Goal: Task Accomplishment & Management: Complete application form

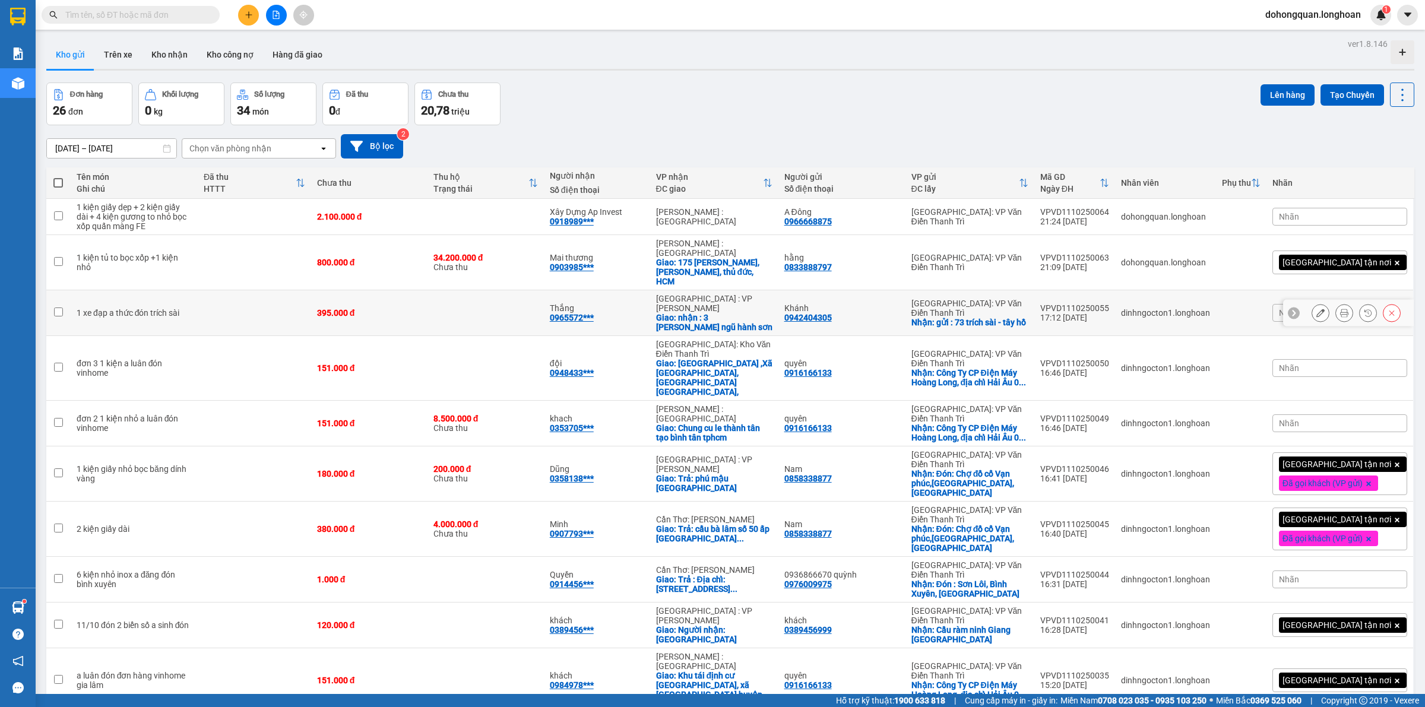
scroll to position [74, 0]
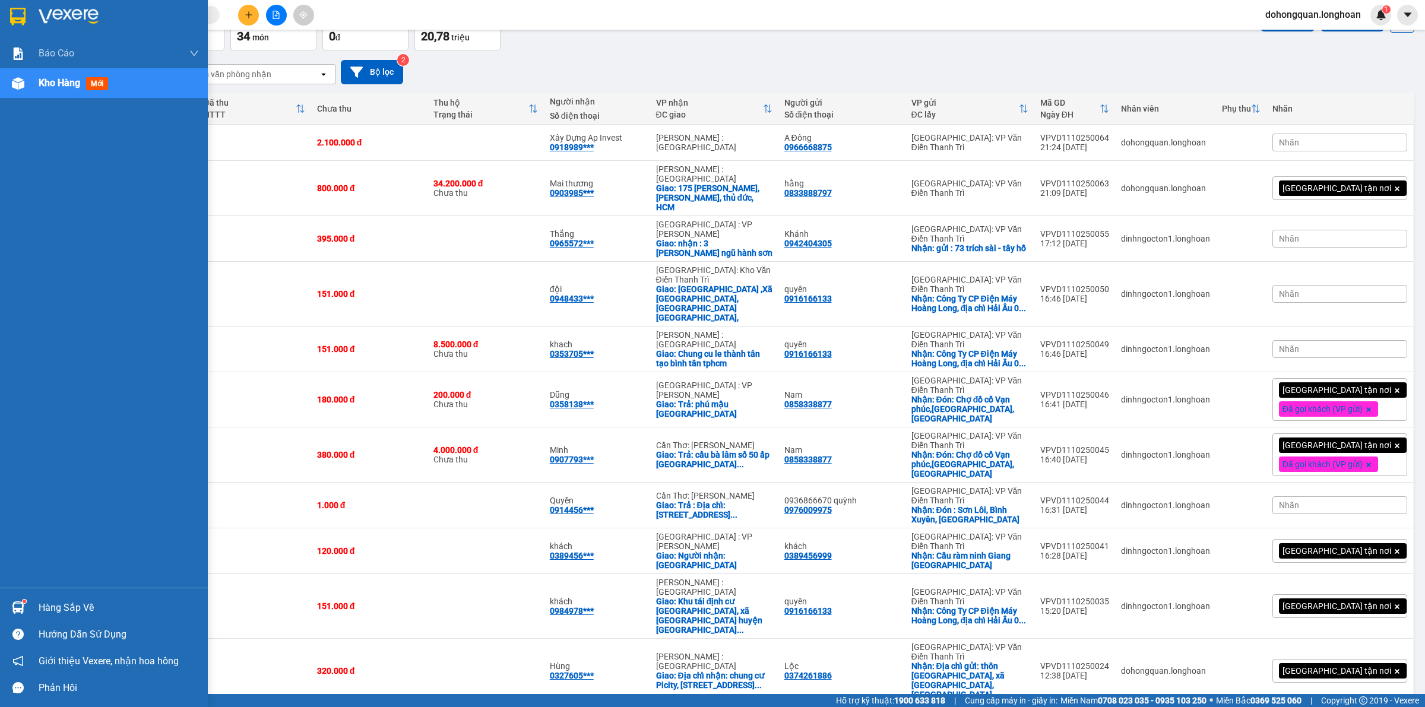
click at [24, 18] on img at bounding box center [17, 17] width 15 height 18
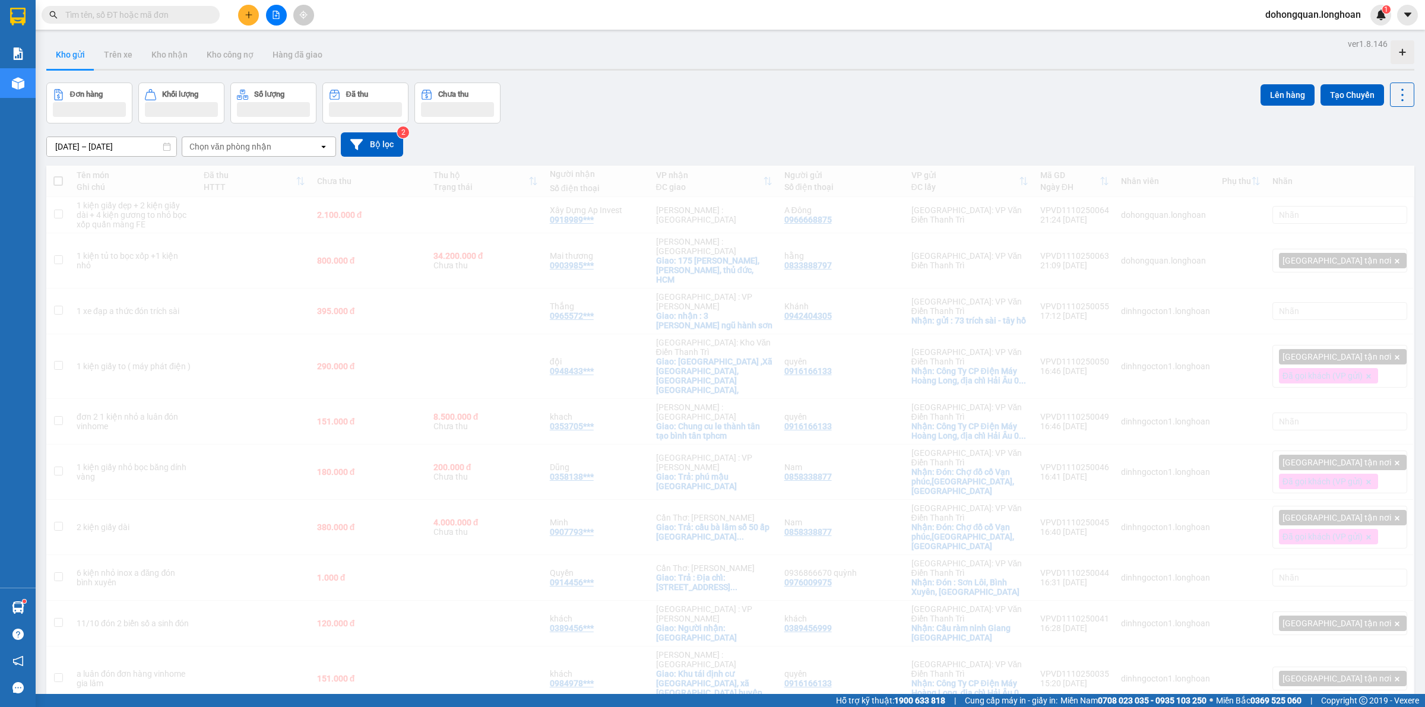
click at [708, 100] on div "Đơn hàng Khối lượng Số lượng Đã thu Chưa thu Lên hàng Tạo Chuyến" at bounding box center [730, 103] width 1368 height 41
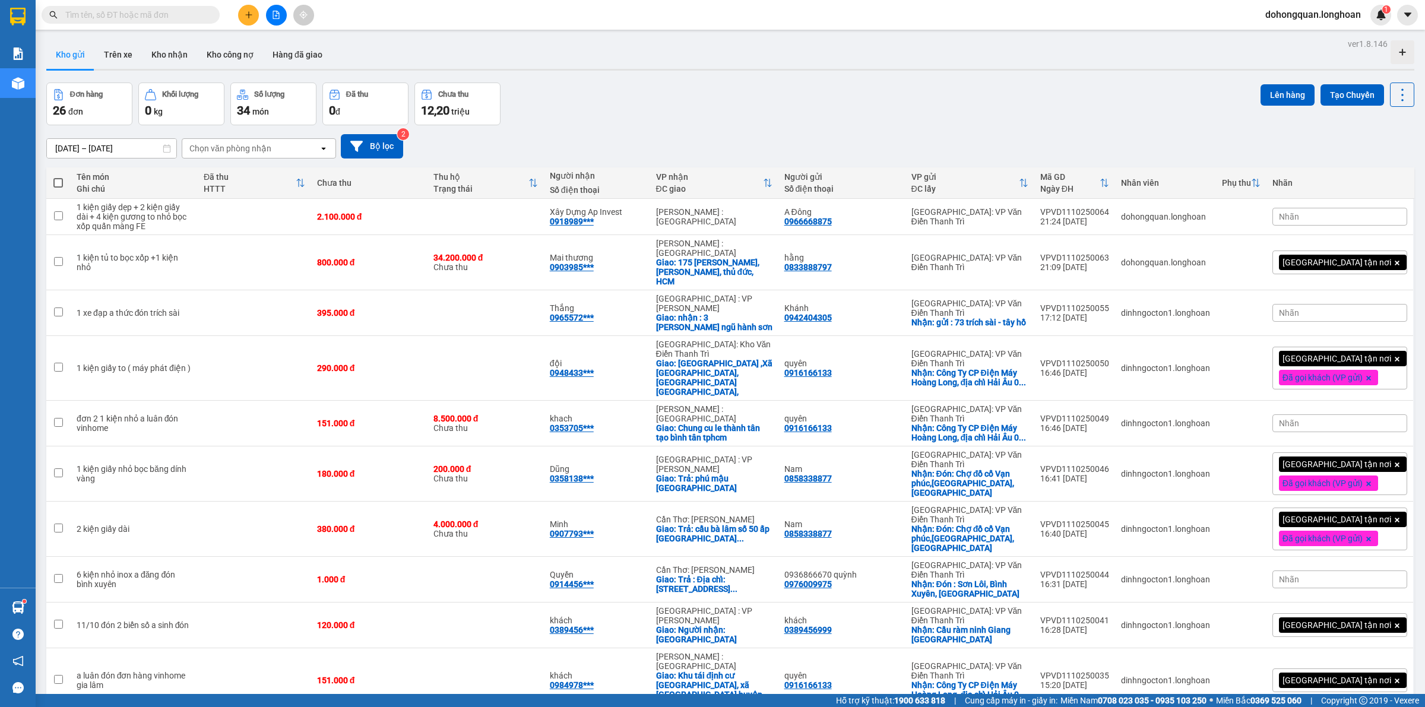
click at [140, 9] on input "text" at bounding box center [135, 14] width 140 height 13
paste input "0936781239"
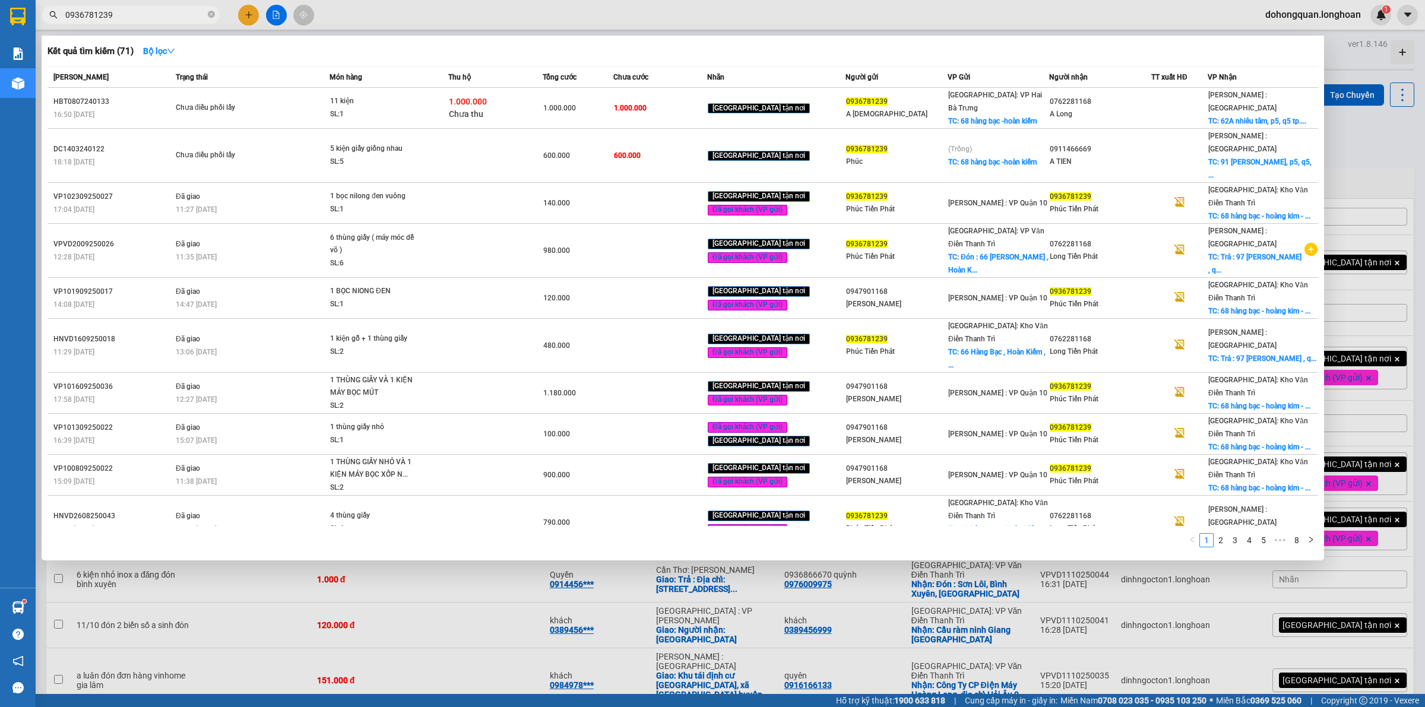
type input "0936781239"
click at [246, 12] on div at bounding box center [712, 353] width 1425 height 707
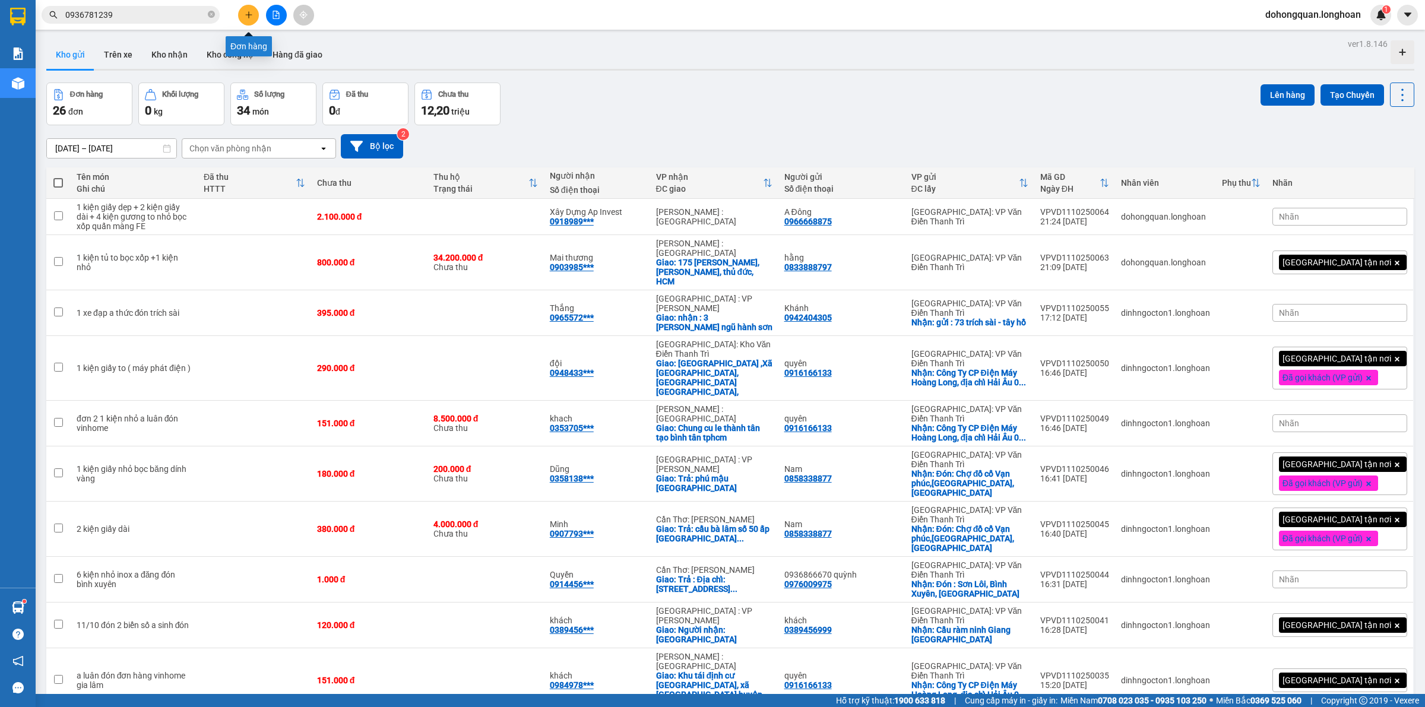
click at [247, 13] on icon "plus" at bounding box center [249, 15] width 8 height 8
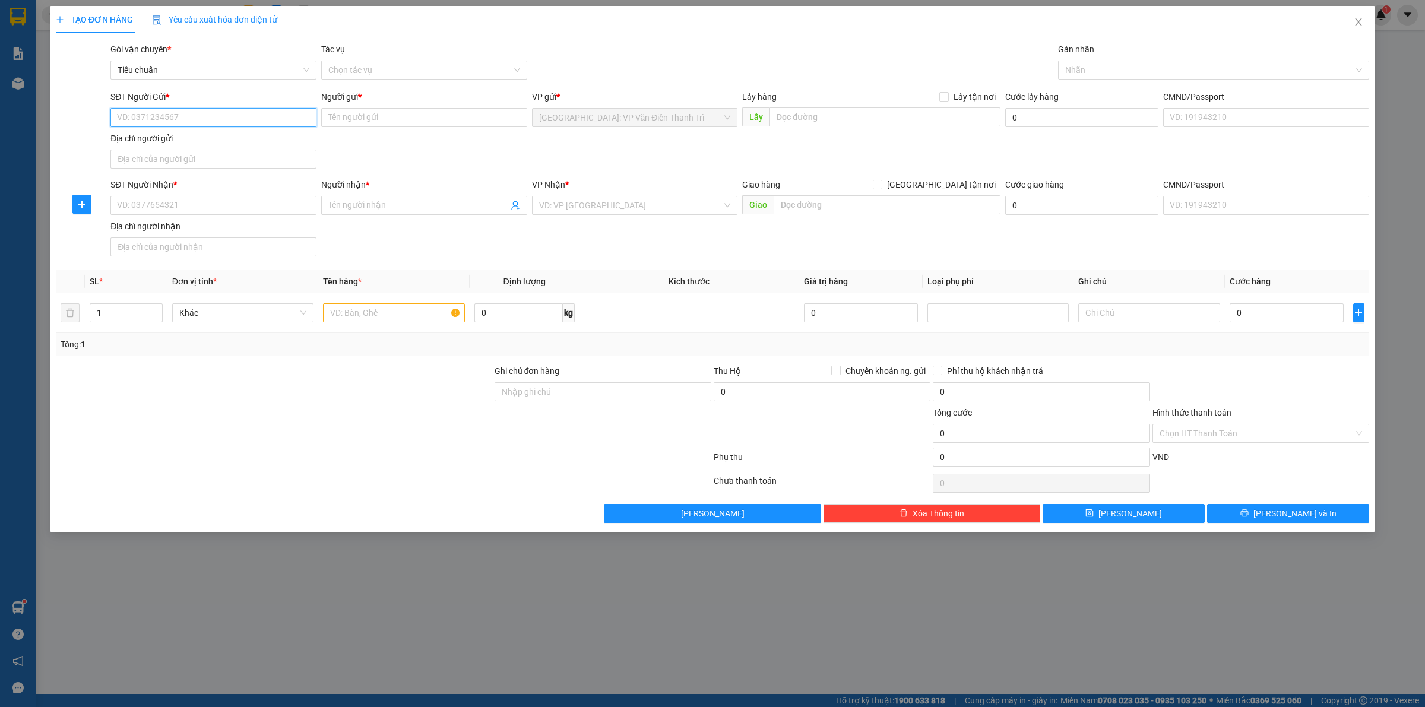
click at [185, 115] on input "SĐT Người Gửi *" at bounding box center [213, 117] width 206 height 19
paste input "0936781239"
type input "0936781239"
click at [179, 145] on div "0936781239 - Phúc Tiến Phát" at bounding box center [214, 141] width 192 height 13
type input "Phúc Tiến Phát"
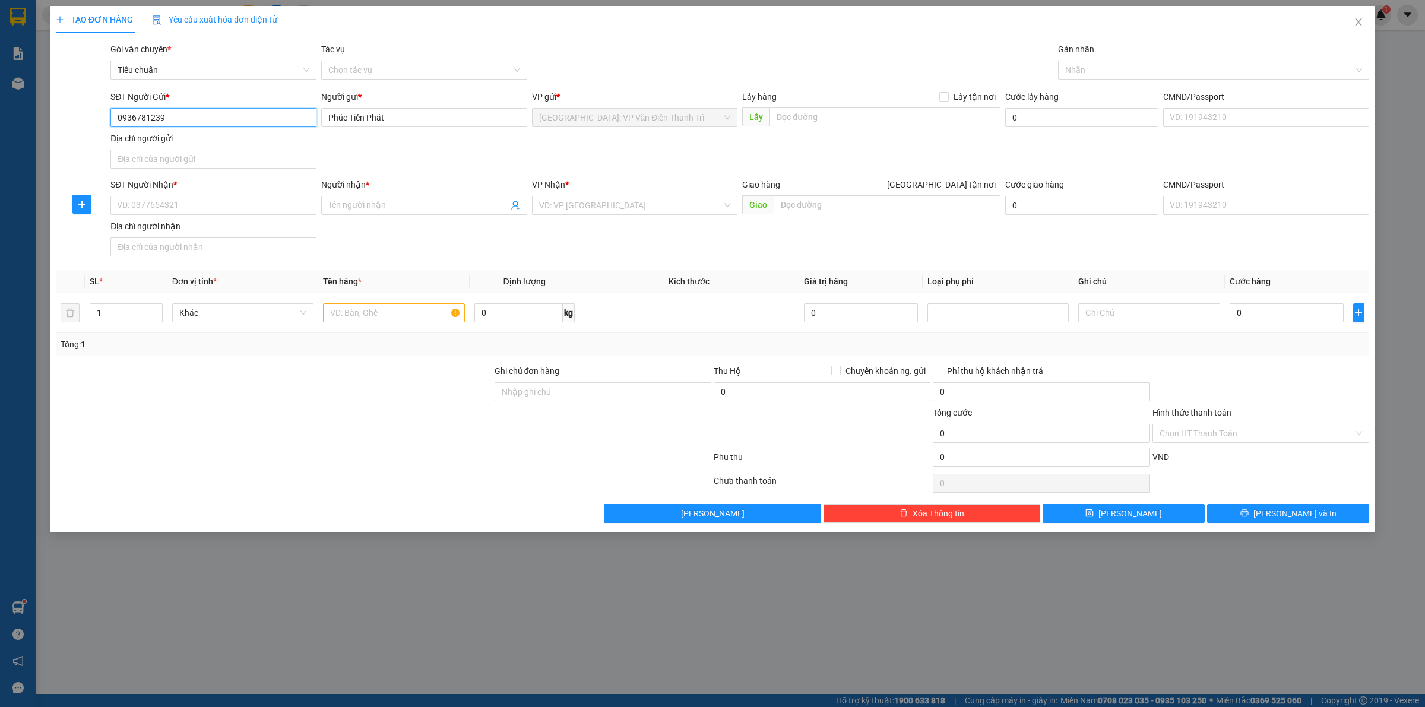
type input "0936781239"
click at [658, 144] on div "SĐT Người Gửi * 0936781239 0936781239 Người gửi * Phúc Tiến Phát VP gửi * [GEOG…" at bounding box center [740, 131] width 1264 height 83
click at [821, 113] on input "text" at bounding box center [885, 116] width 231 height 19
click at [811, 116] on input "text" at bounding box center [885, 116] width 231 height 19
paste input "68 hàng bạc"
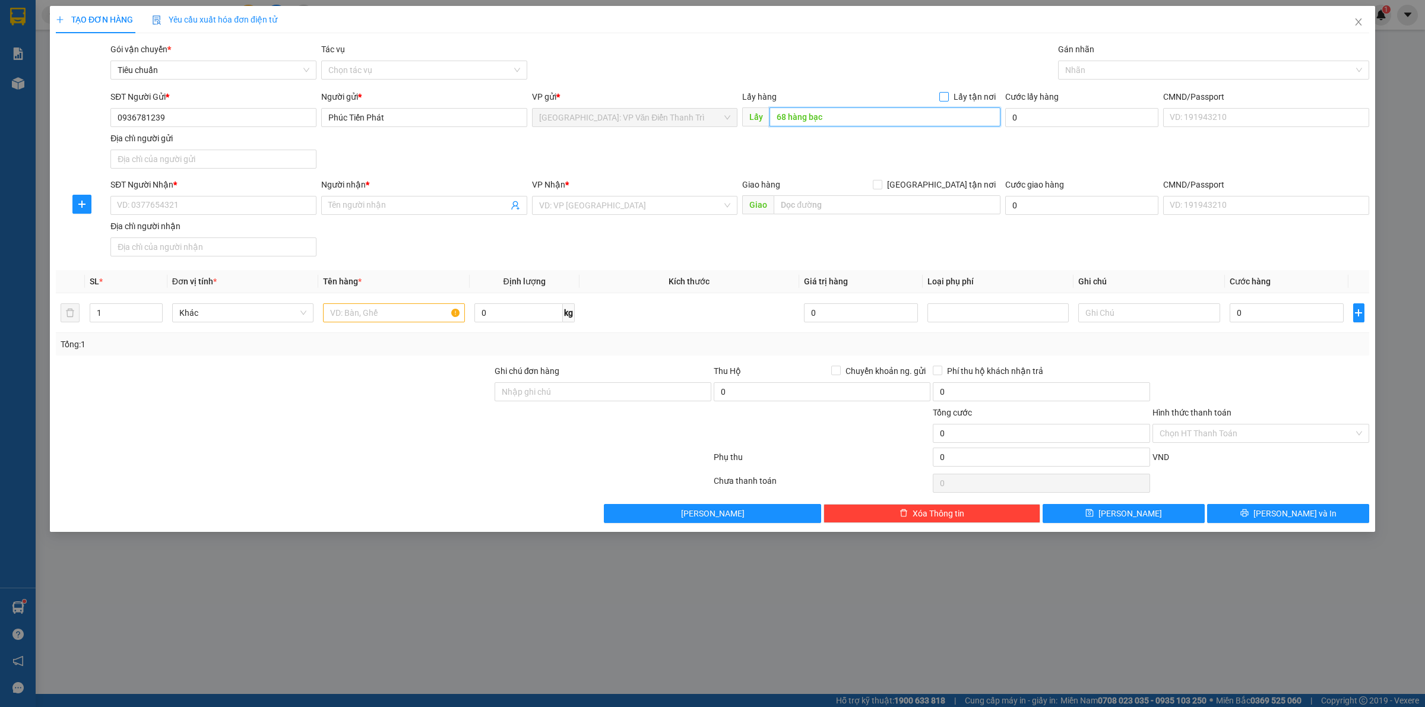
type input "68 hàng bạc"
click at [952, 98] on span "Lấy tận nơi" at bounding box center [975, 96] width 52 height 13
click at [948, 98] on input "Lấy tận nơi" at bounding box center [944, 96] width 8 height 8
checkbox input "true"
click at [199, 211] on input "SĐT Người Nhận *" at bounding box center [213, 205] width 206 height 19
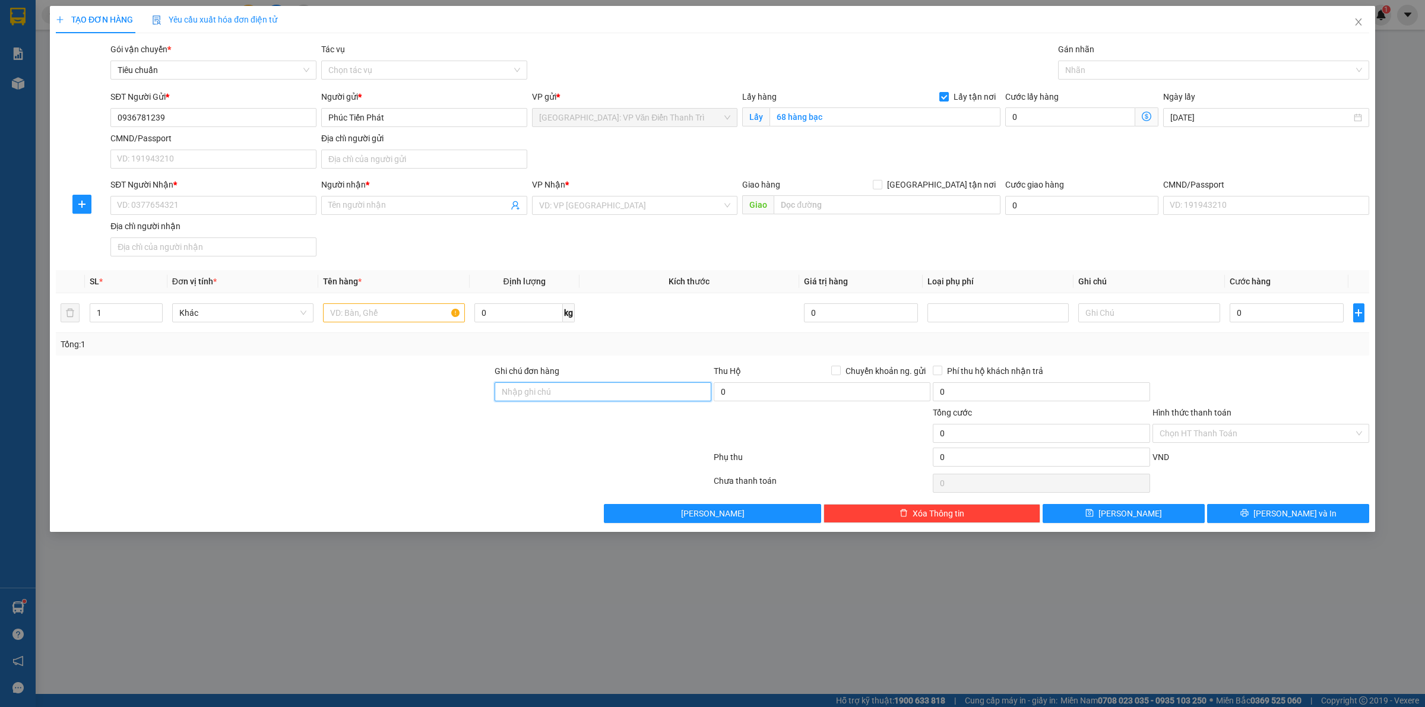
click at [529, 397] on input "Ghi chú đơn hàng" at bounding box center [603, 391] width 217 height 19
click at [219, 203] on input "SĐT Người Nhận *" at bounding box center [213, 205] width 206 height 19
paste input "076228116"
type input "0762281168"
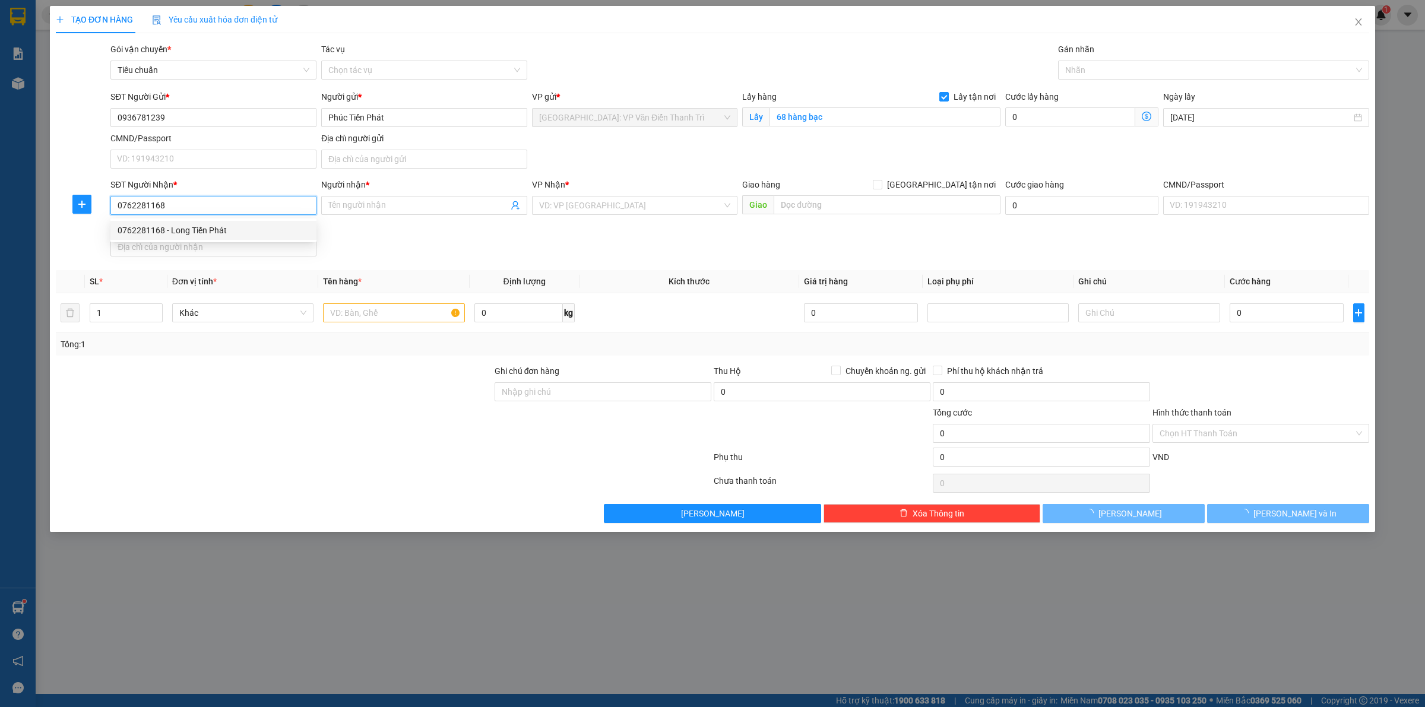
click at [220, 229] on div "0762281168 - Long Tiến Phát" at bounding box center [214, 230] width 192 height 13
type input "Long Tiến Phát"
checkbox input "true"
type input "Trả : [STREET_ADDRESS][PERSON_NAME] HCM"
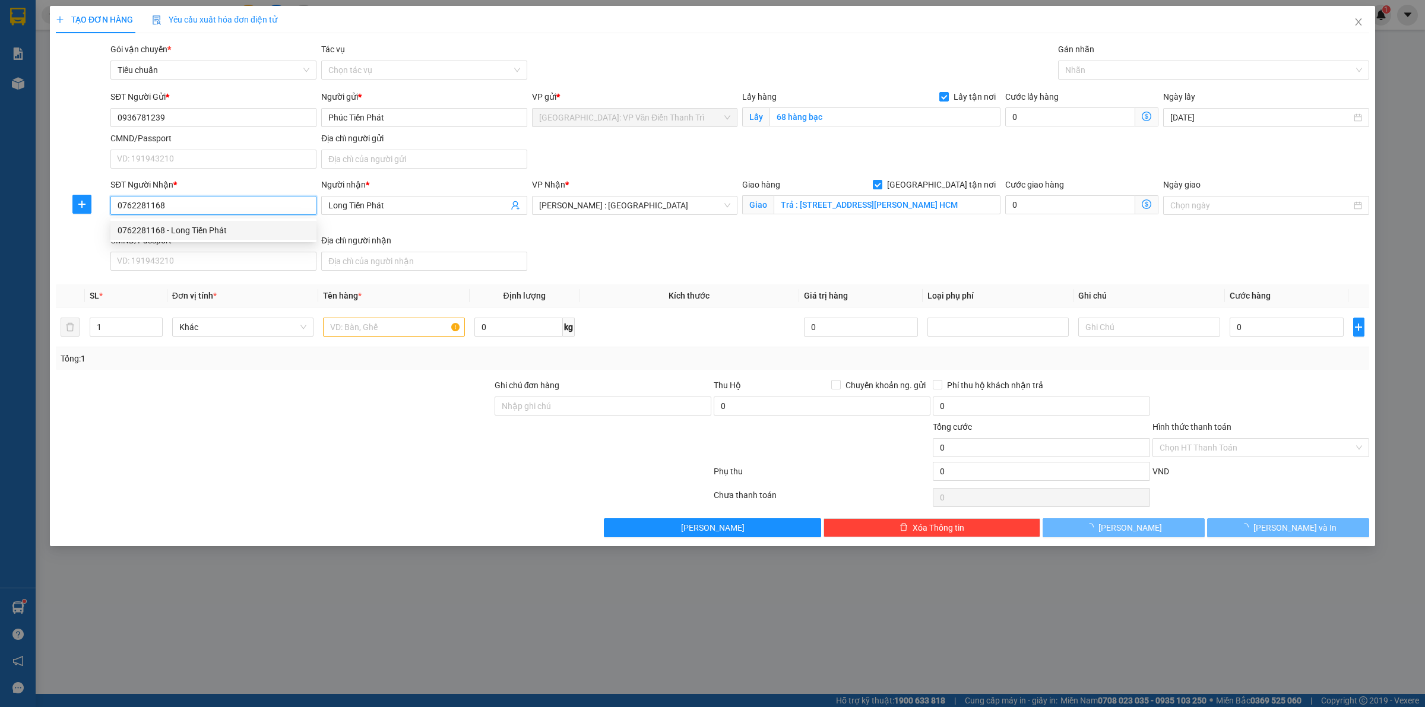
type input "0762281168"
click at [539, 227] on div "VP Nhận * [GEOGRAPHIC_DATA] : [GEOGRAPHIC_DATA] 12" at bounding box center [635, 206] width 211 height 56
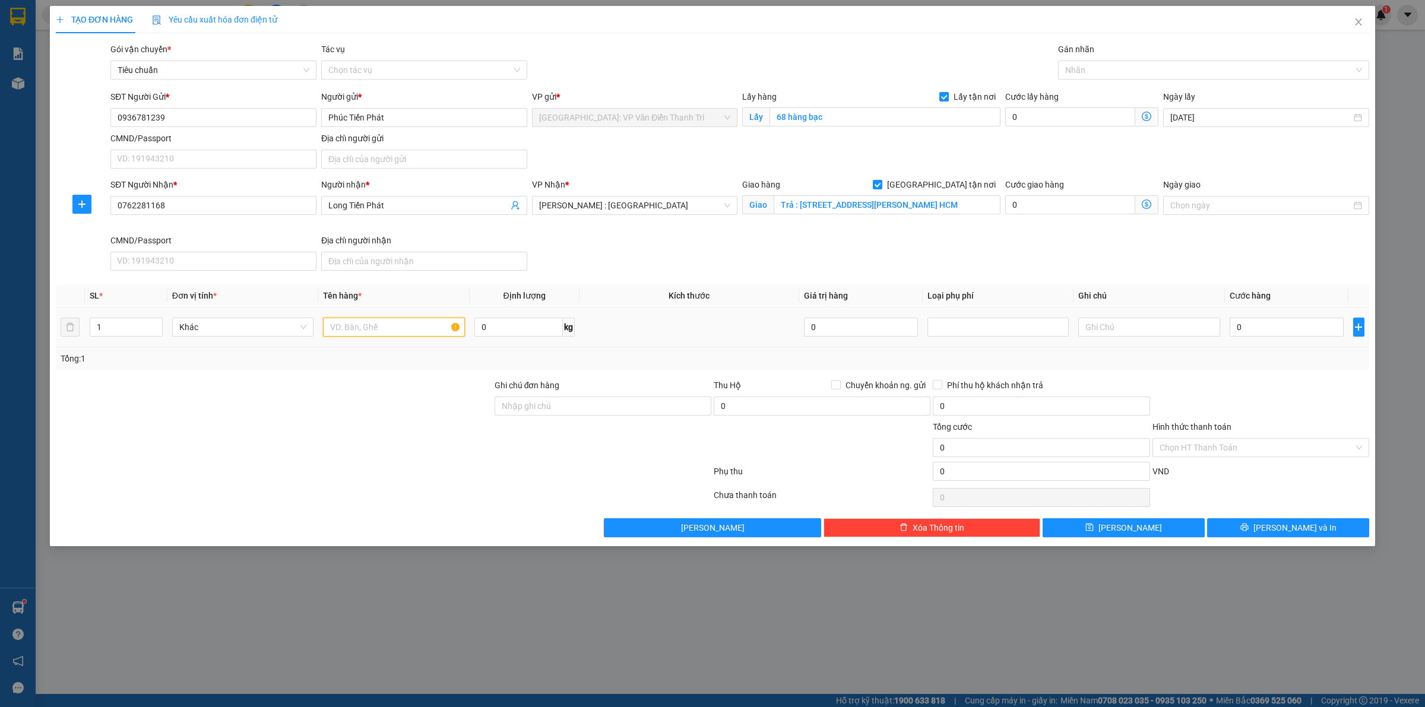
click at [378, 334] on input "text" at bounding box center [393, 327] width 141 height 19
paste input "1 kiện hàng"
type input "1 kiện hàng a luân đón 68 hàng bạc"
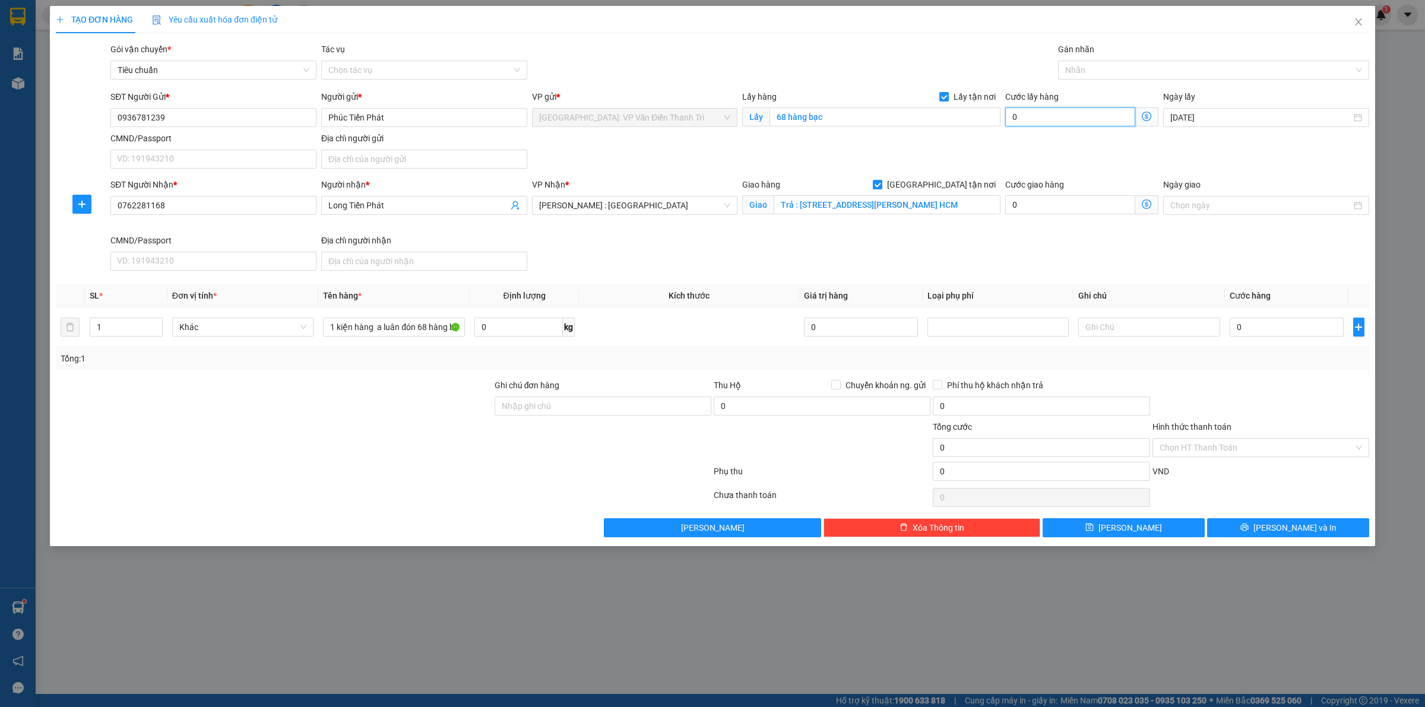
click at [1040, 122] on input "0" at bounding box center [1070, 116] width 130 height 19
type input "6"
type input "65"
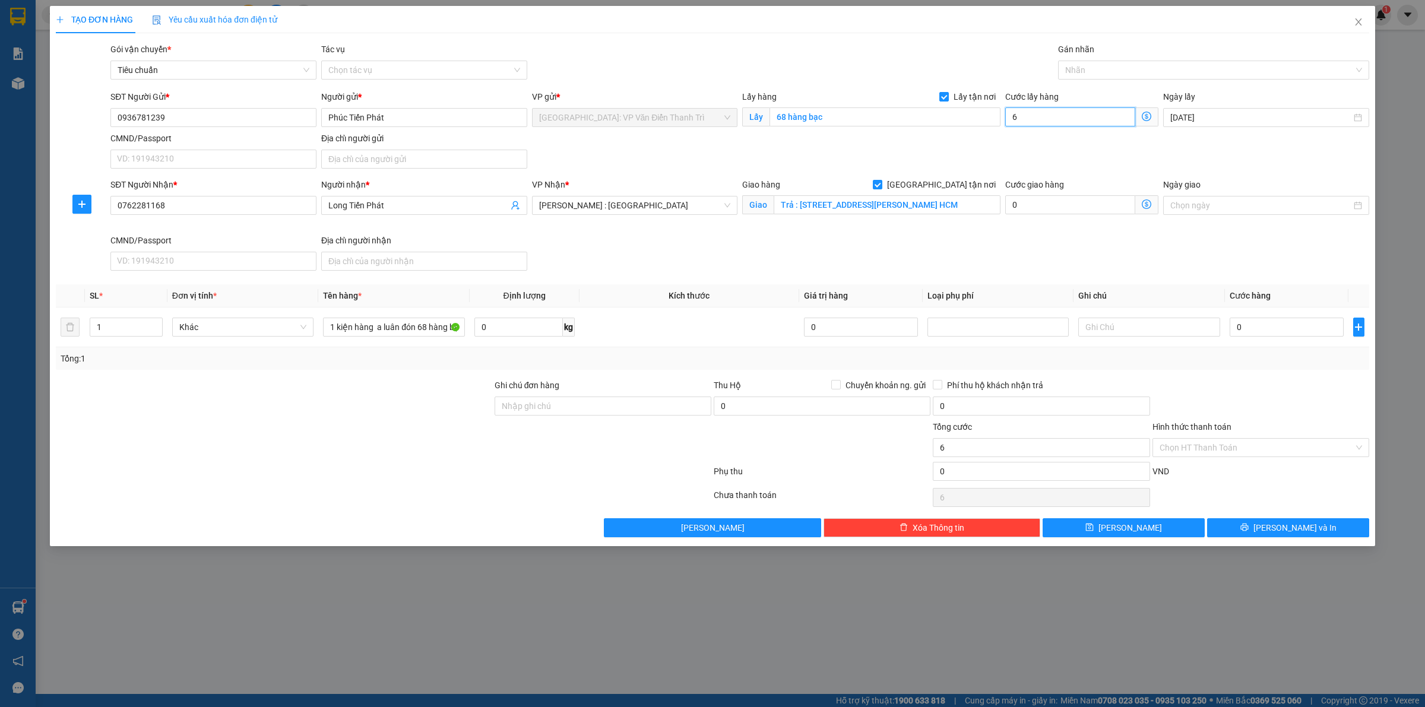
type input "65"
type input "650"
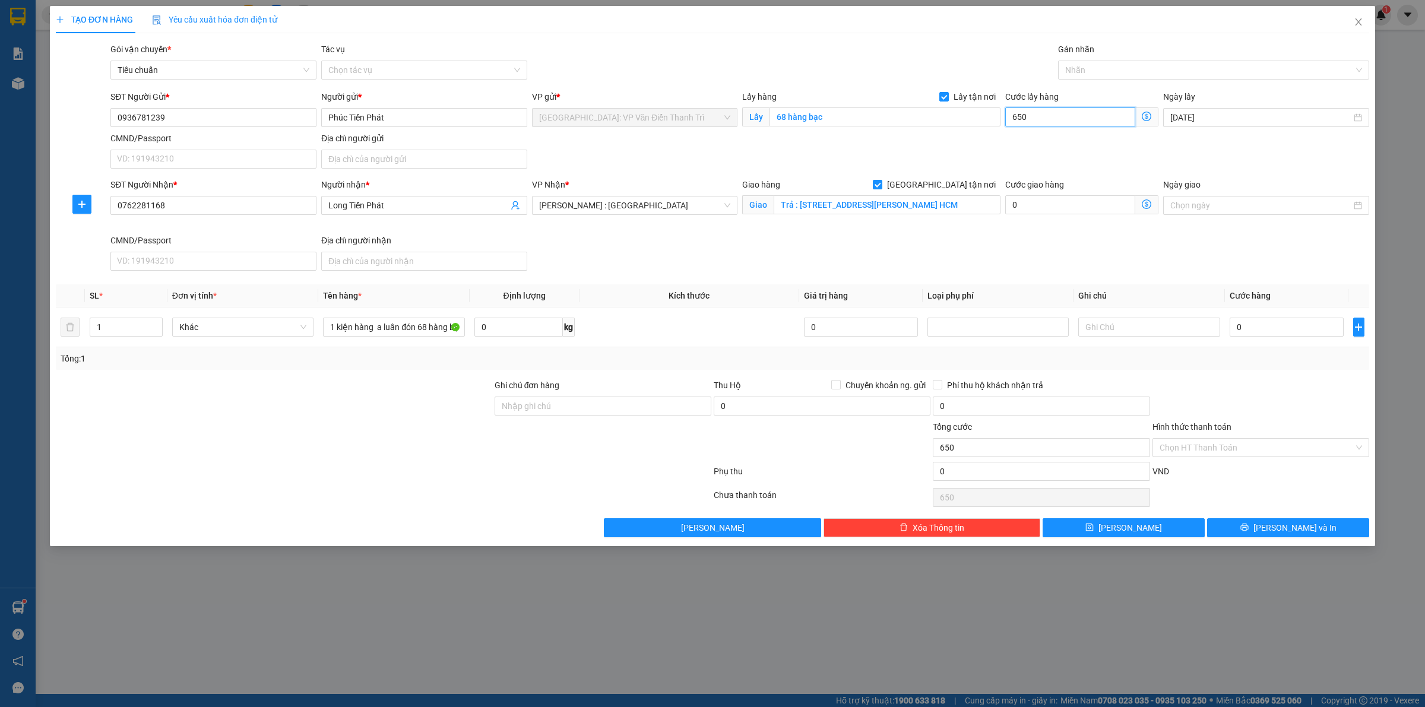
type input "6.500"
type input "65.000"
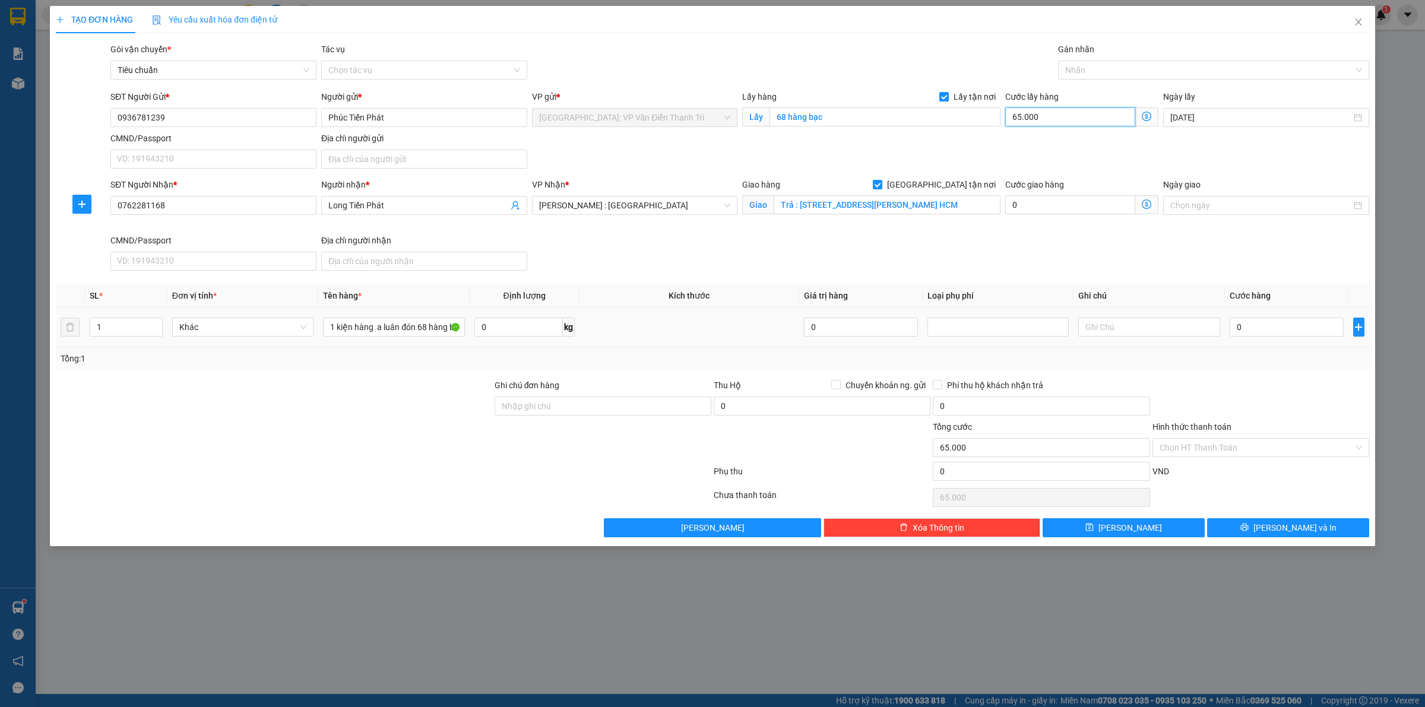
type input "65.000"
click at [1272, 317] on div "0" at bounding box center [1287, 327] width 114 height 24
type input "1"
type input "65.001"
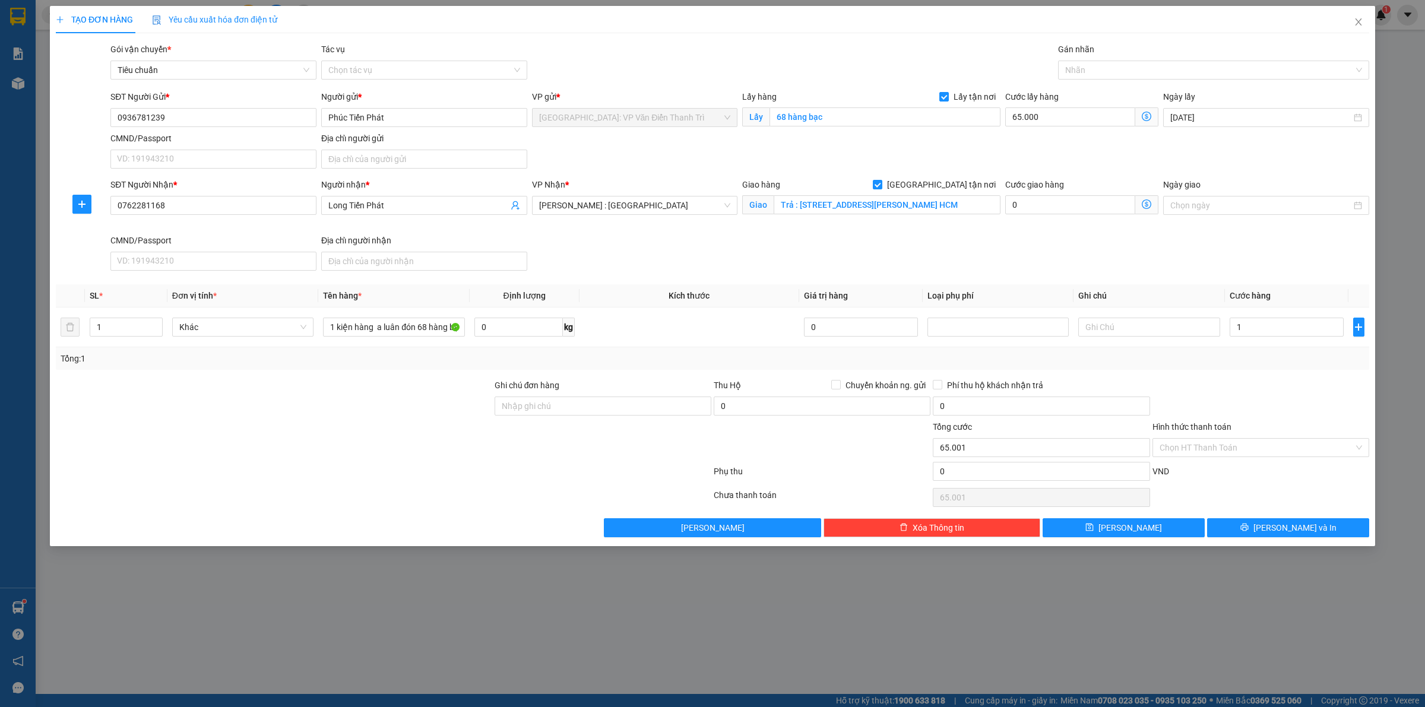
type input "1.000"
type input "66.000"
click at [1287, 385] on div at bounding box center [1261, 400] width 219 height 42
click at [1122, 518] on div "Transit Pickup Surcharge Ids Transit Deliver Surcharge Ids Transit Deliver Surc…" at bounding box center [713, 290] width 1314 height 495
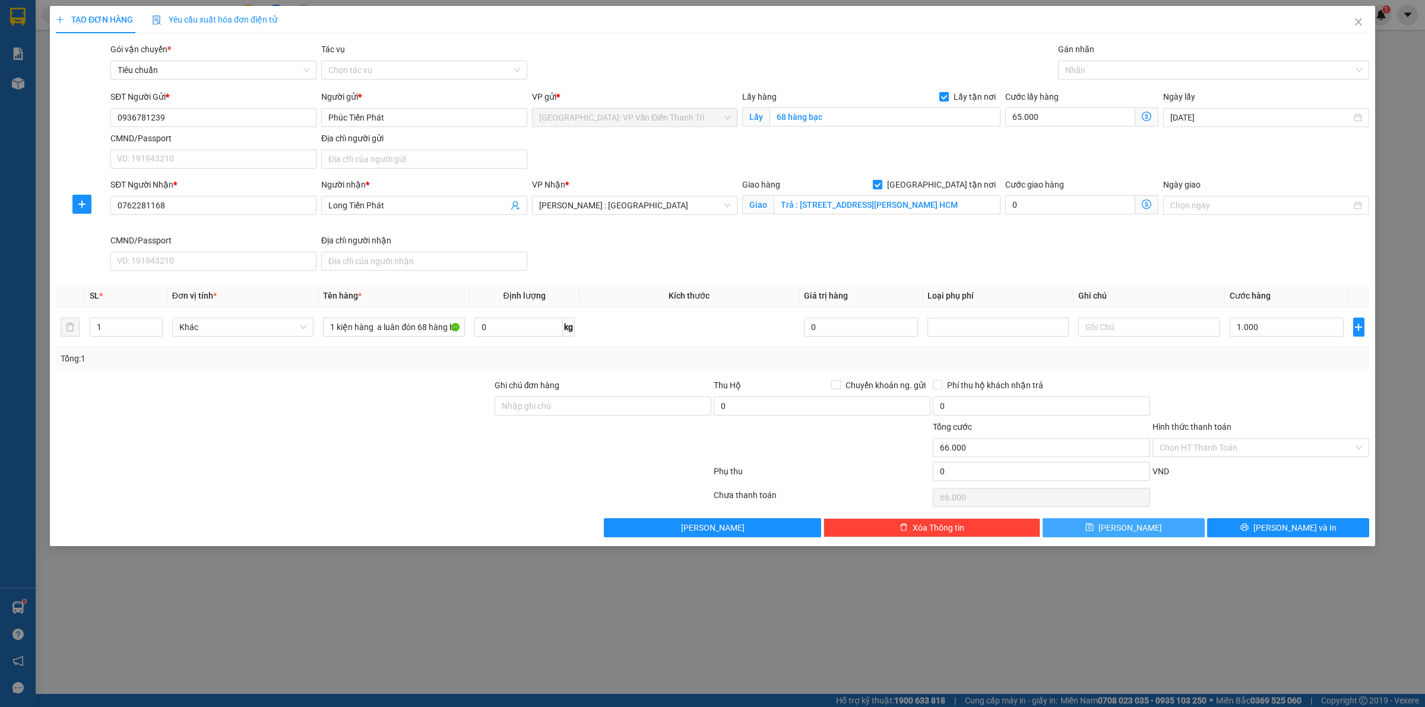
click at [1094, 532] on icon "save" at bounding box center [1090, 527] width 8 height 8
checkbox input "false"
type input "0"
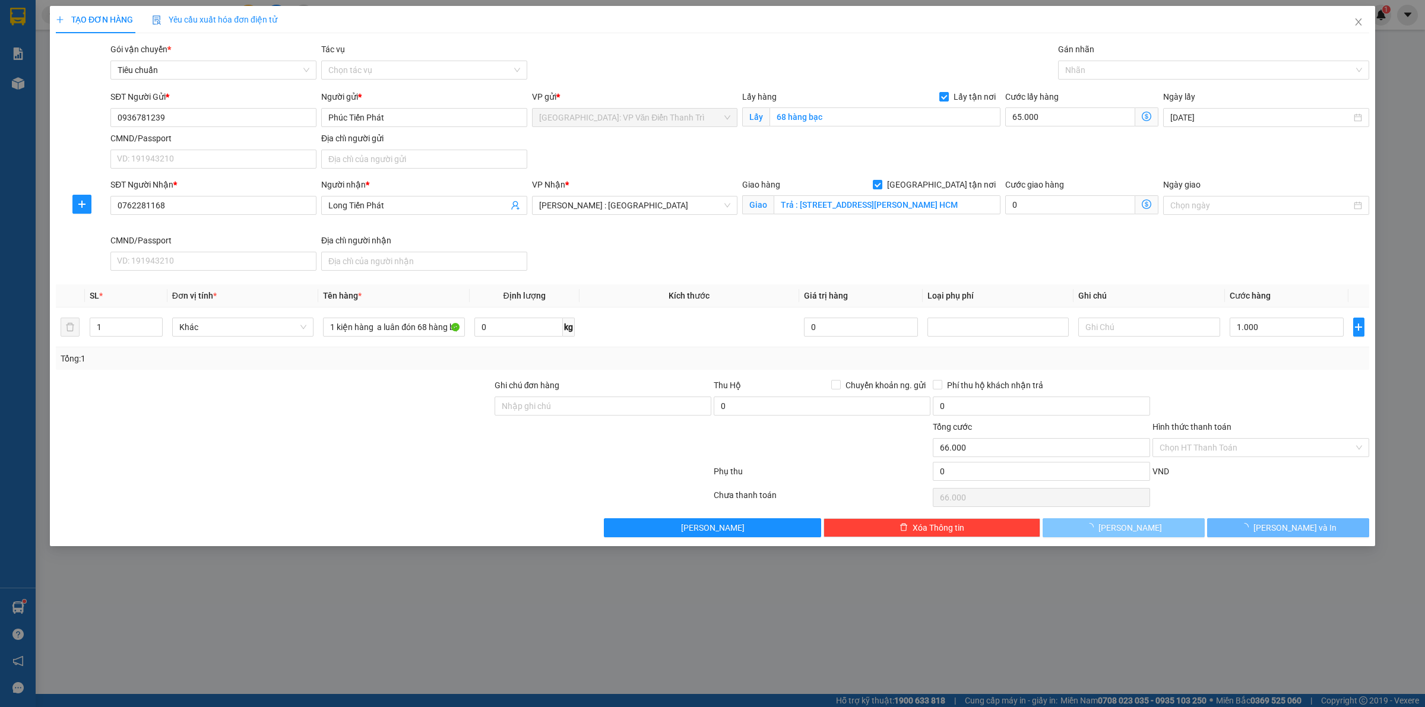
type input "0"
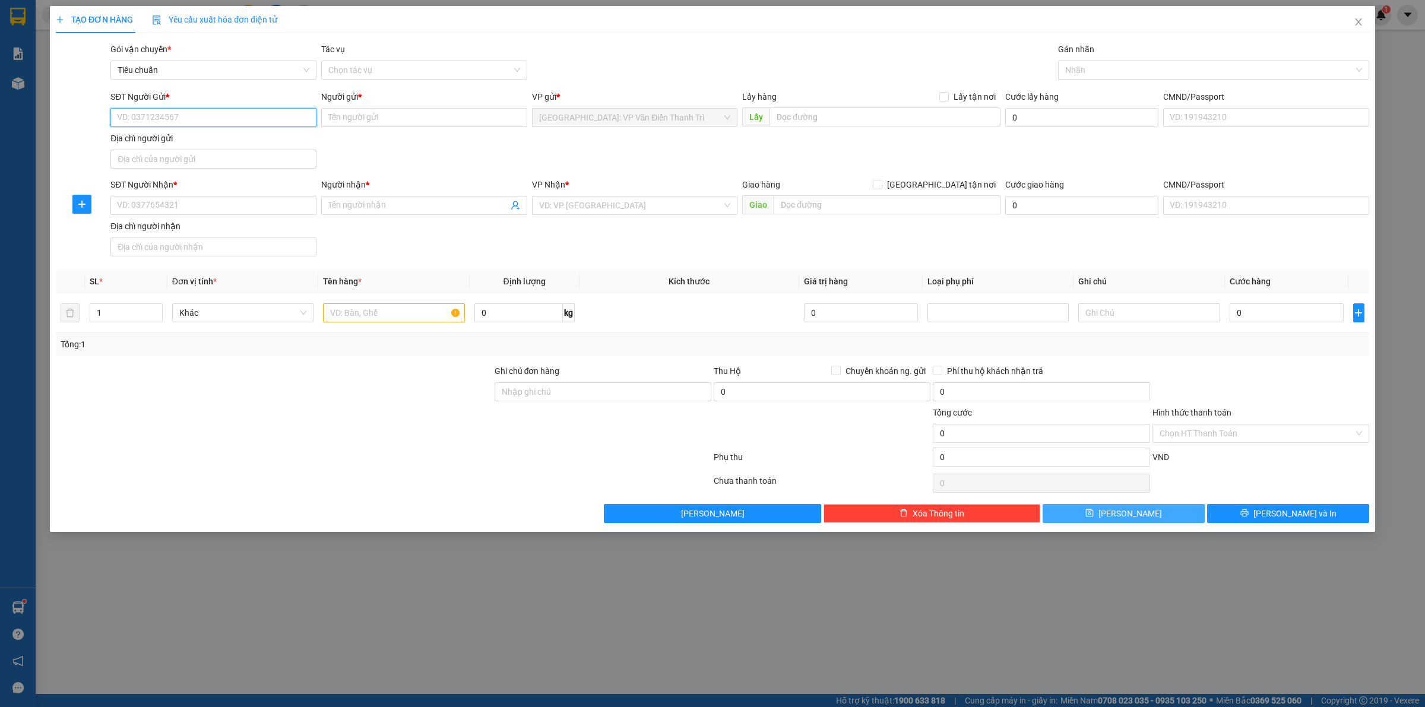
click at [149, 113] on input "SĐT Người Gửi *" at bounding box center [213, 117] width 206 height 19
paste input "0948083722"
type input "0948083722"
click at [188, 143] on div "0948083722 - TỔNG [GEOGRAPHIC_DATA]" at bounding box center [214, 141] width 192 height 13
type input "TỔNG KHO PK ST VIỆT"
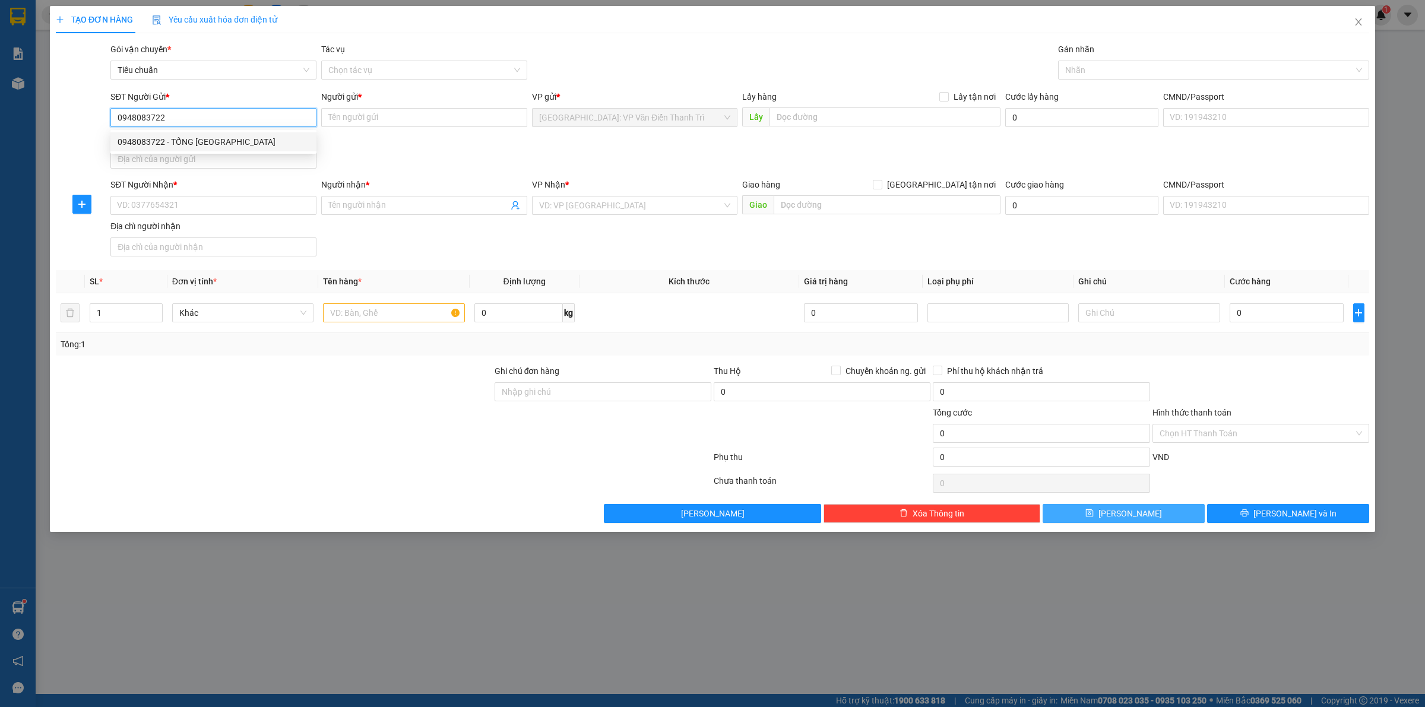
checkbox input "true"
type input "[STREET_ADDRESS]"
type input "150.000"
type input "0948083722"
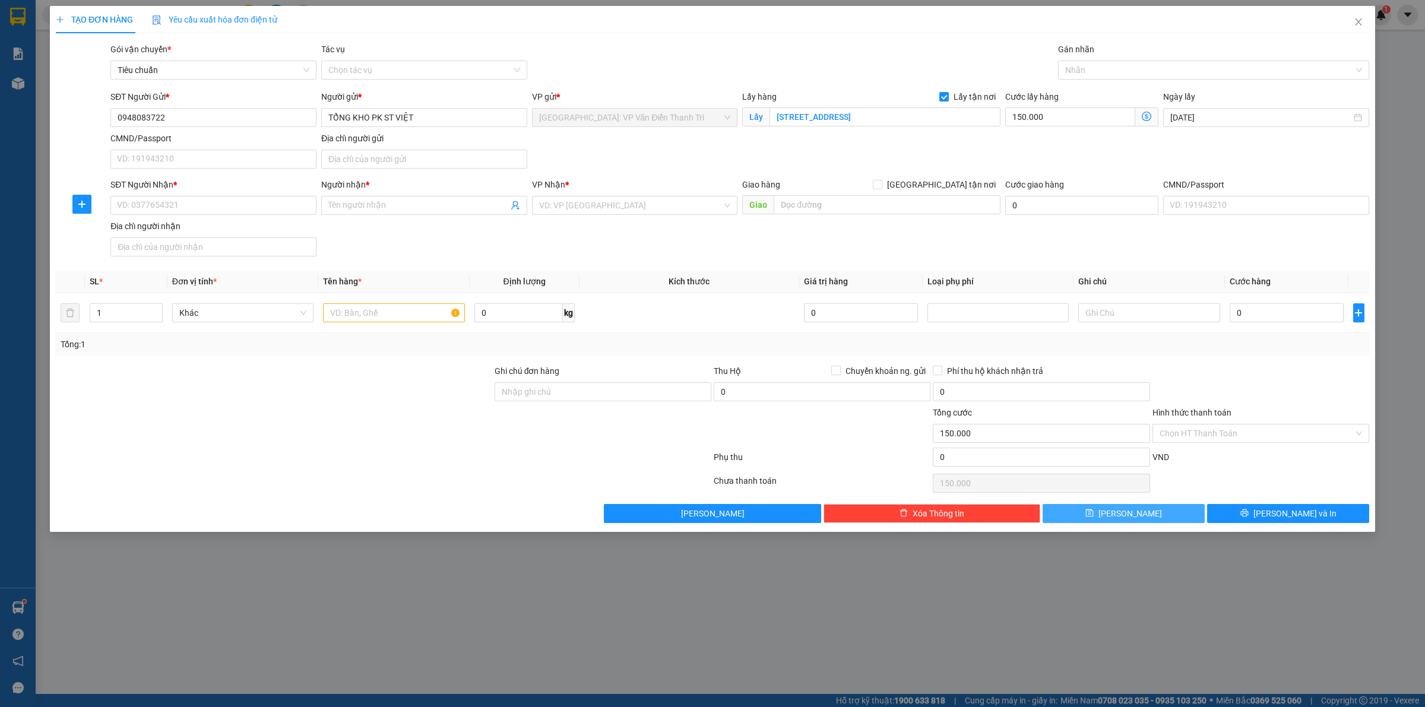
click at [651, 141] on div "SĐT Người Gửi * 0948083722 0948083722 Người gửi * TỔNG KHO PK ST VIỆT VP gửi * …" at bounding box center [740, 131] width 1264 height 83
click at [1025, 117] on input "150.000" at bounding box center [1070, 116] width 130 height 19
type input "6"
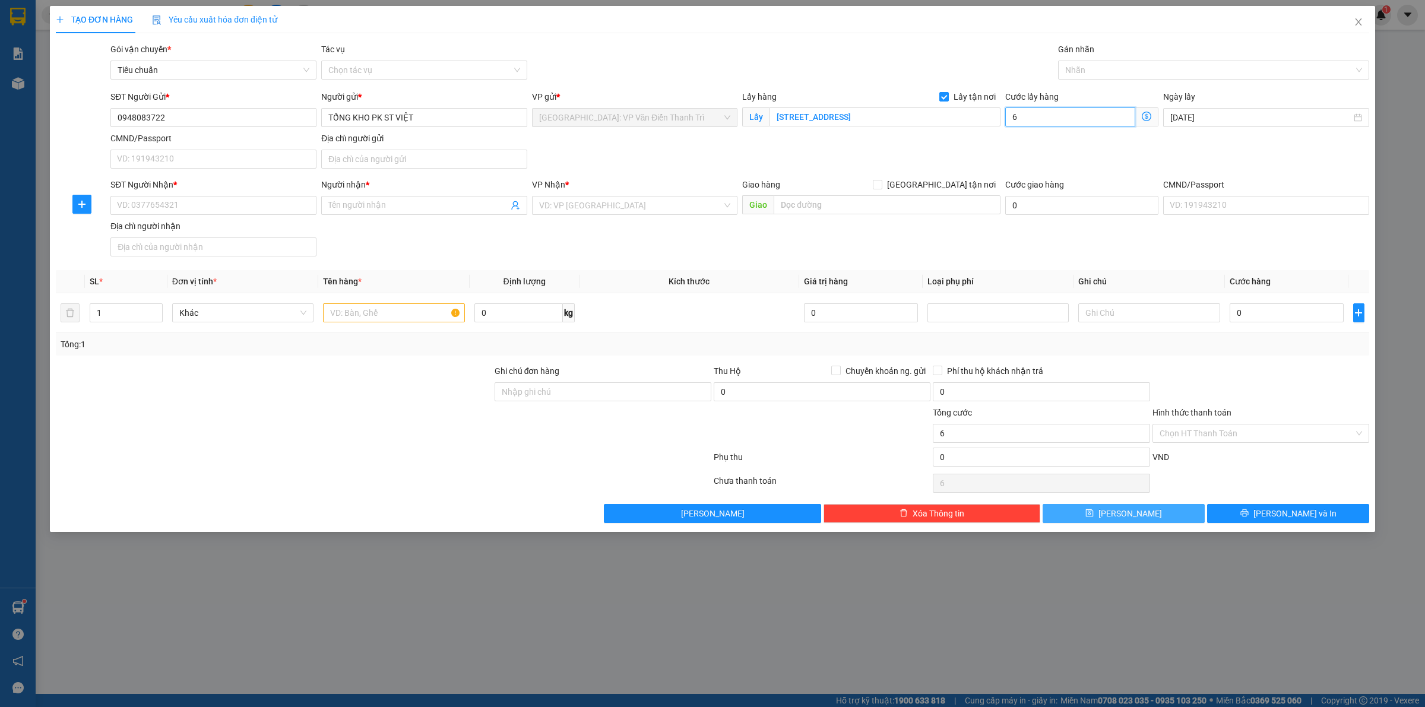
type input "65"
type input "650"
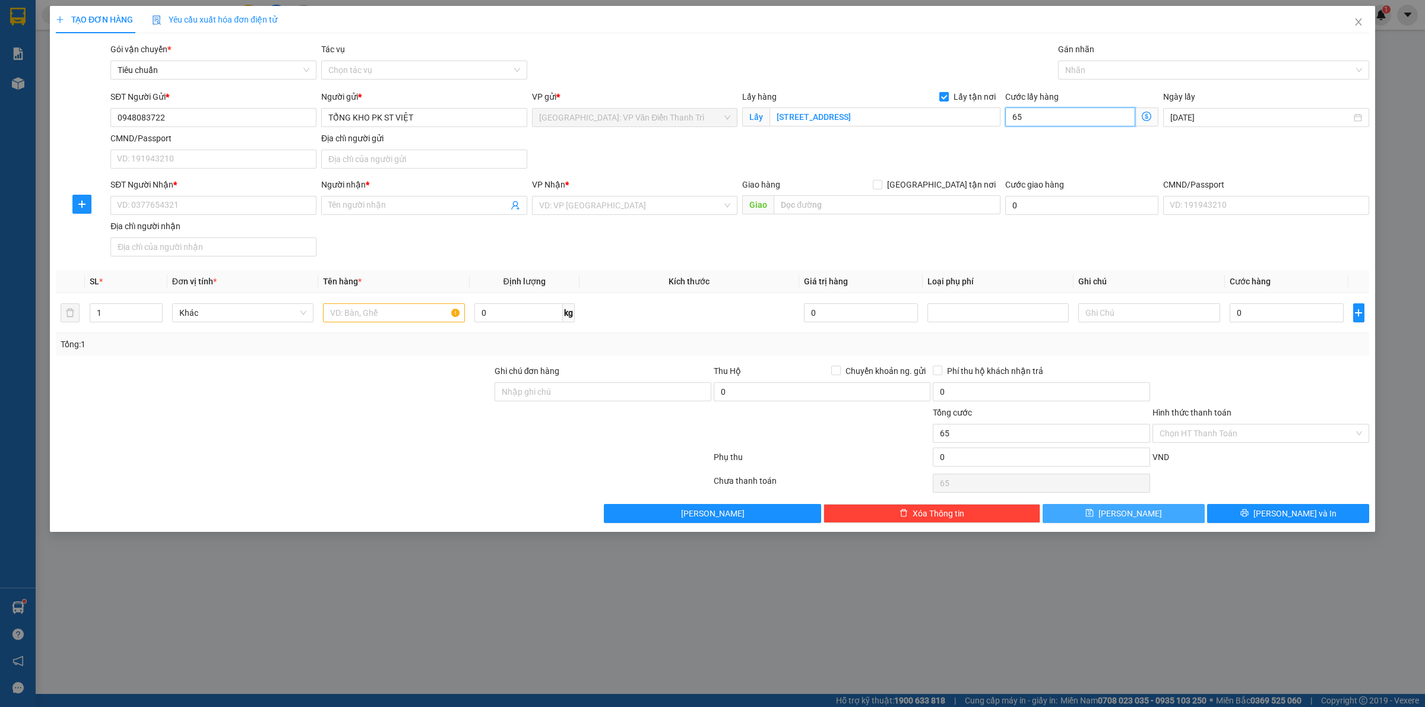
type input "650"
type input "6.500"
type input "65.000"
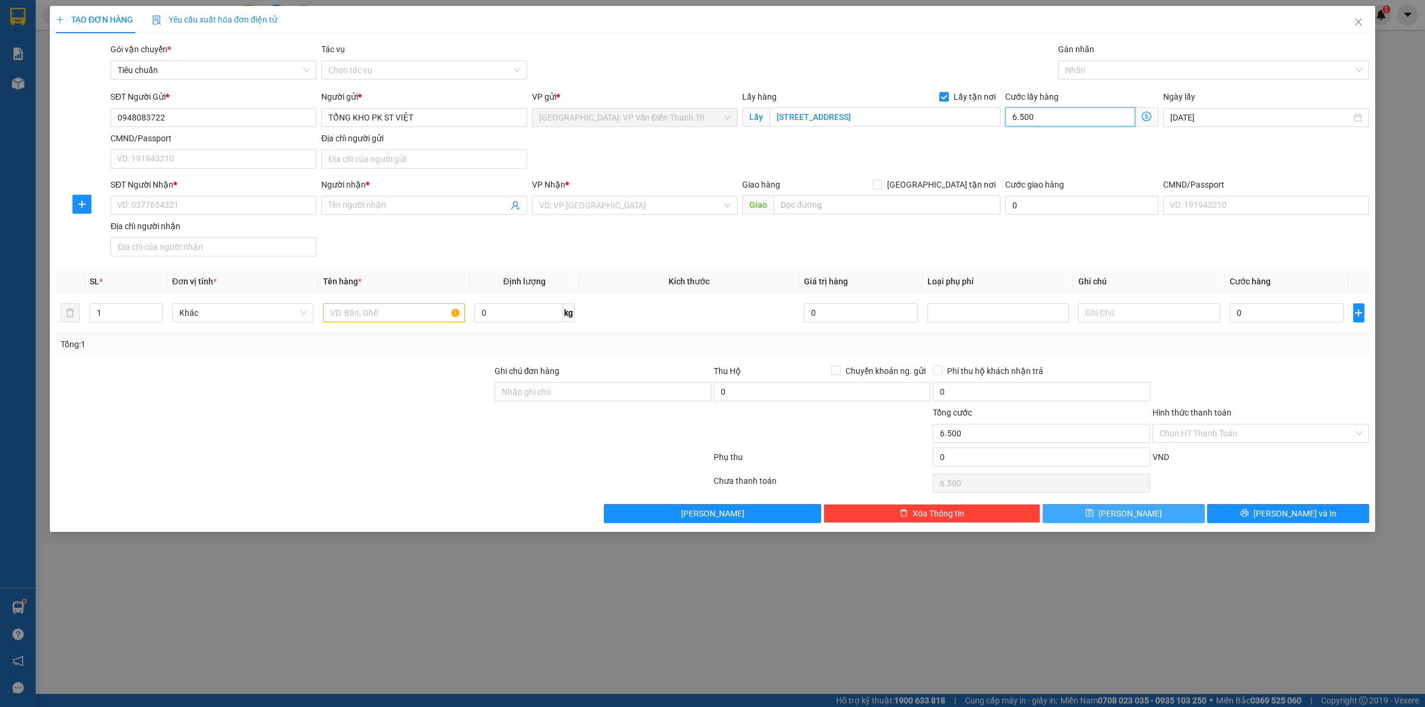
type input "65.000"
click at [144, 211] on input "SĐT Người Nhận *" at bounding box center [213, 205] width 206 height 19
paste input "0773731433"
type input "0773731433"
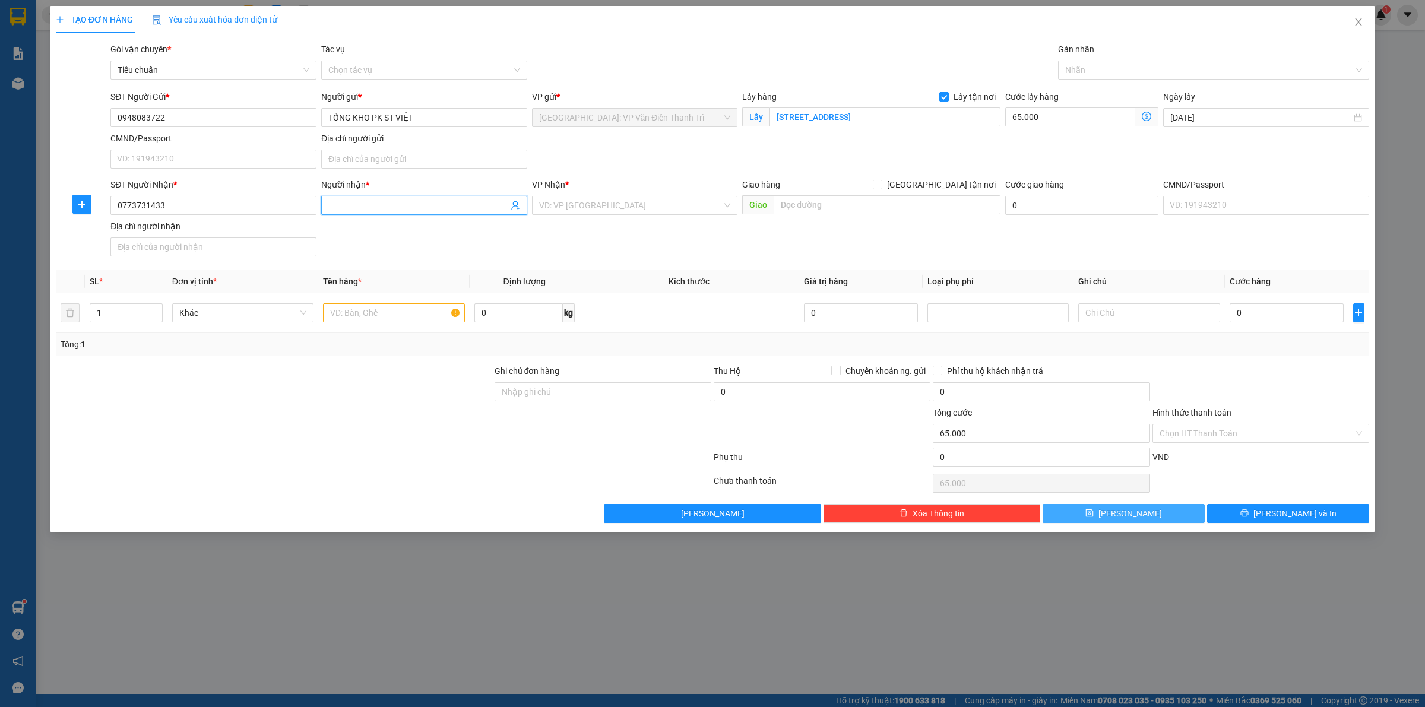
click at [356, 208] on input "Người nhận *" at bounding box center [418, 205] width 180 height 13
paste input "Huy"
type input "Huy"
click at [581, 200] on input "search" at bounding box center [631, 206] width 184 height 18
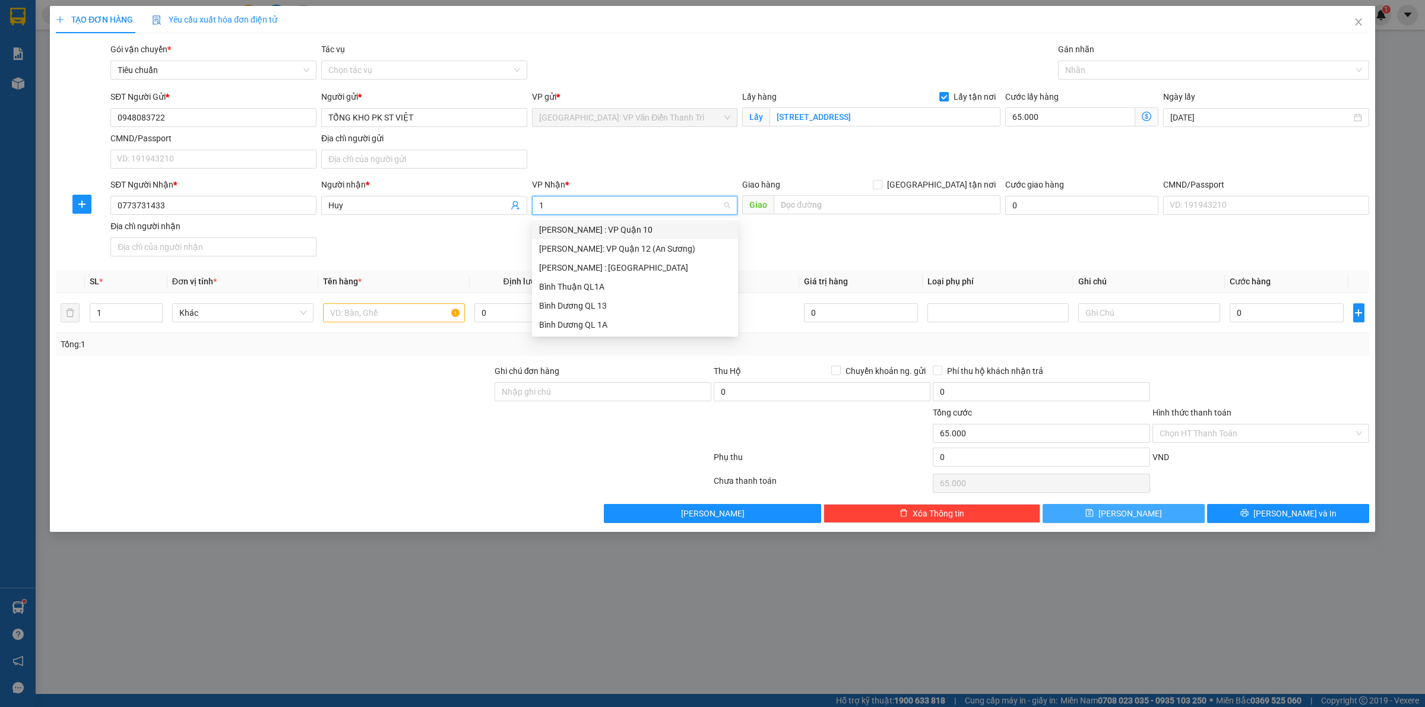
type input "12"
click at [605, 248] on div "[PERSON_NAME] : [GEOGRAPHIC_DATA]" at bounding box center [635, 248] width 192 height 13
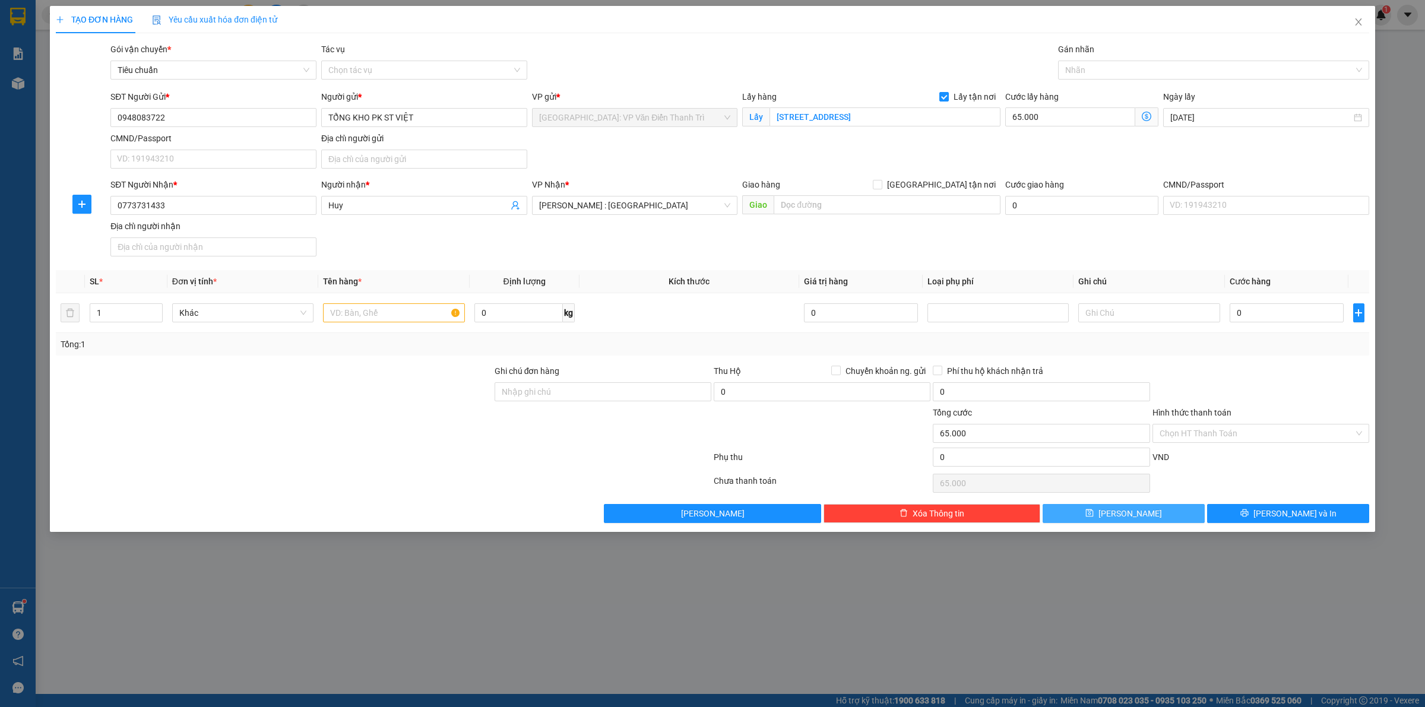
scroll to position [328, 0]
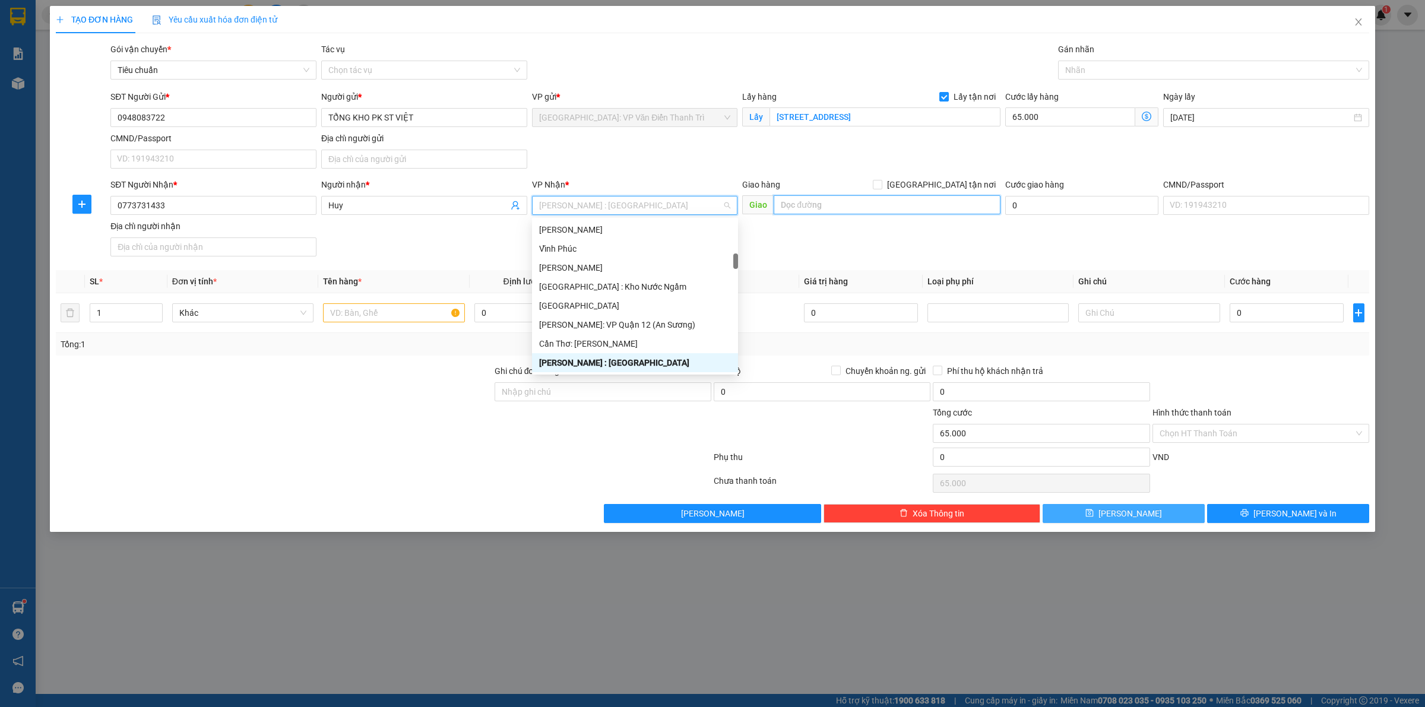
click at [808, 208] on input "text" at bounding box center [887, 204] width 227 height 19
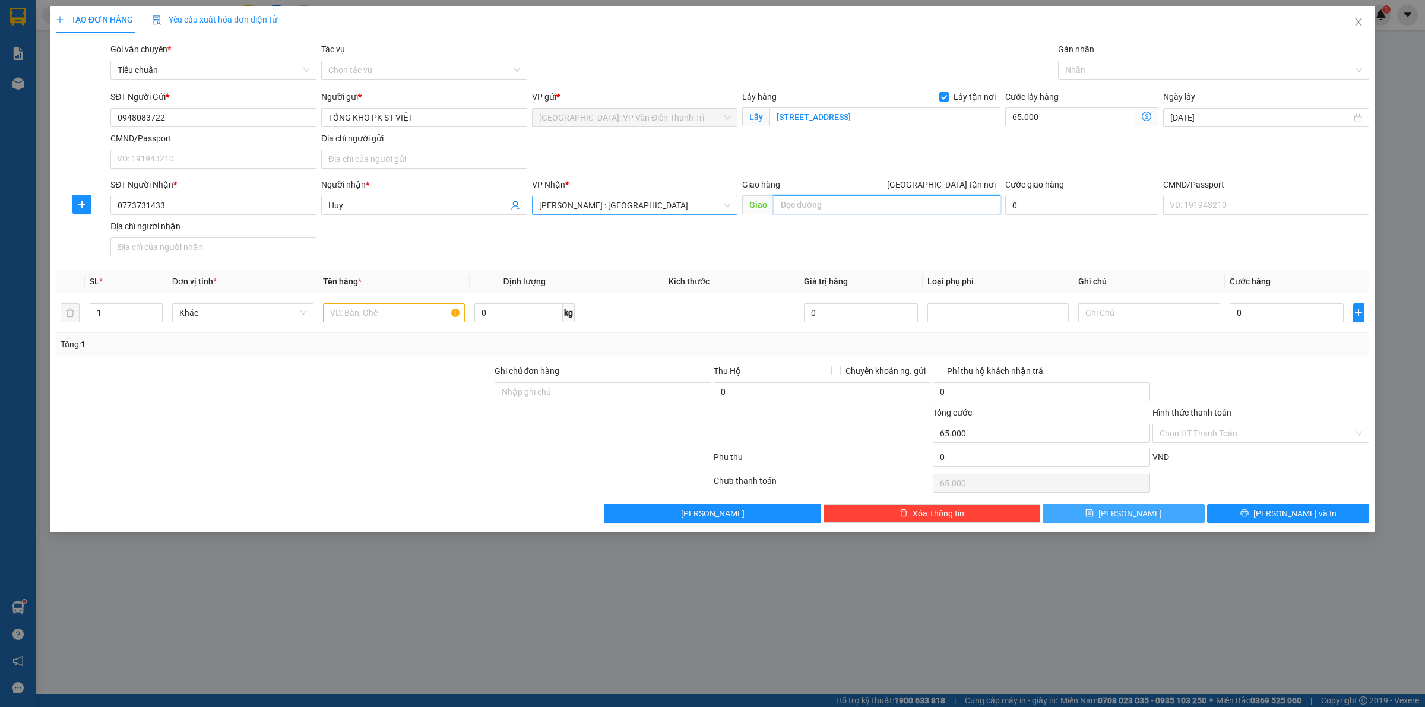
paste input "Trả: 15 [PERSON_NAME], Phường Tuy [GEOGRAPHIC_DATA]"
click at [644, 208] on span "[PERSON_NAME] : [GEOGRAPHIC_DATA]" at bounding box center [635, 206] width 192 height 18
type input "Trả: 15 [PERSON_NAME], Phường Tuy [GEOGRAPHIC_DATA]"
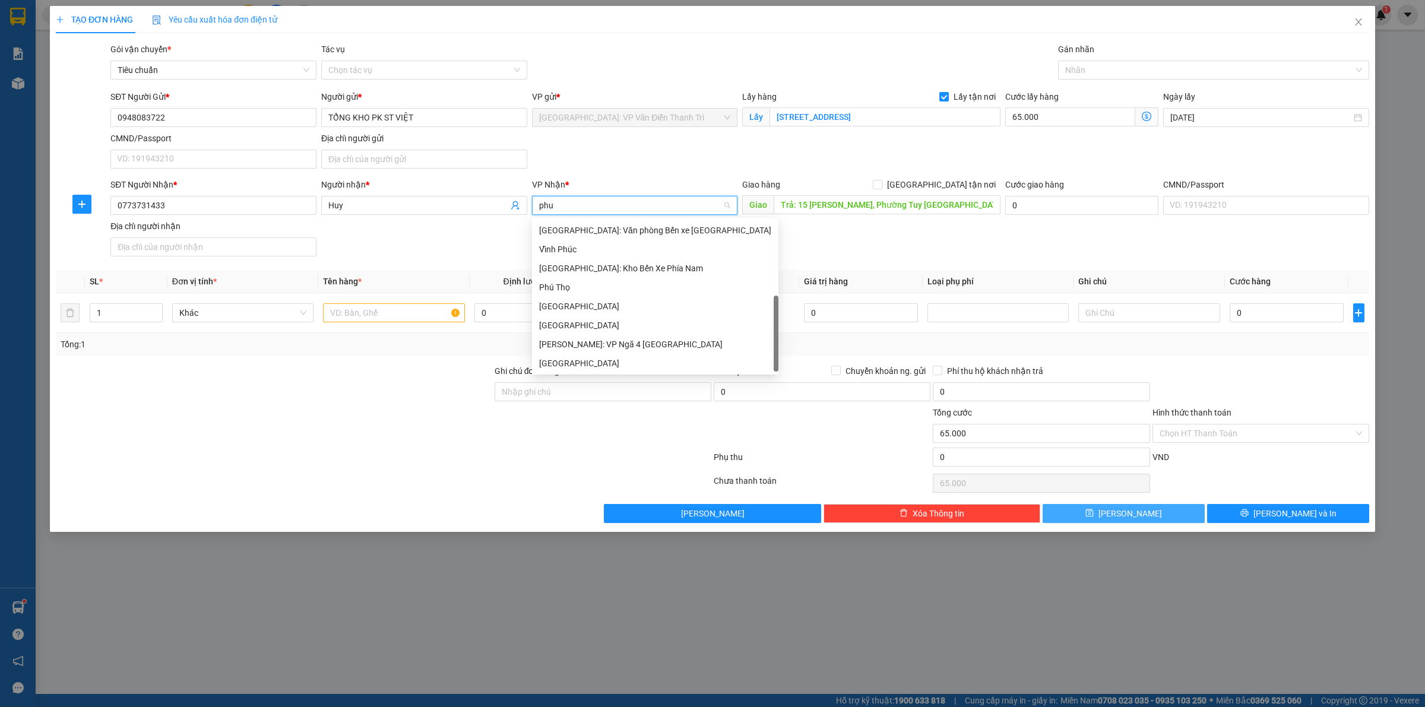
scroll to position [0, 0]
type input "phú yê"
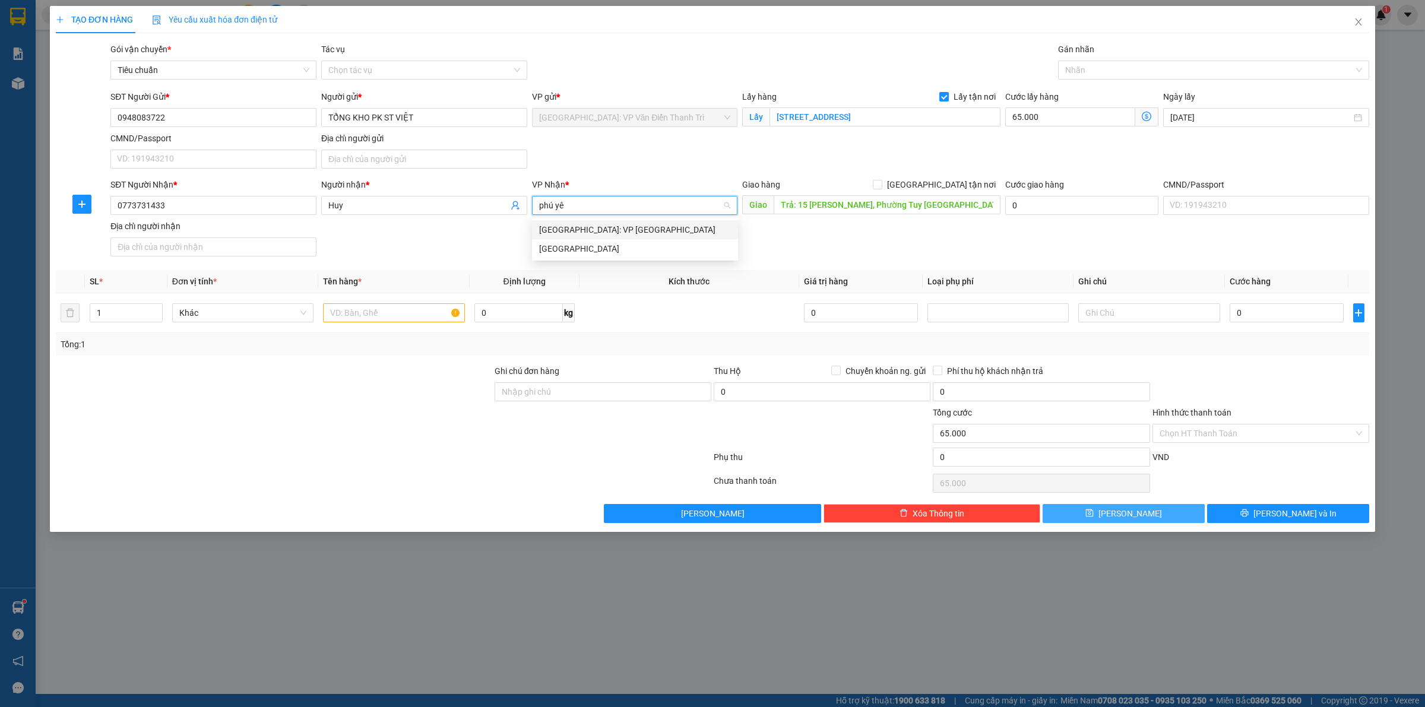
click at [599, 223] on div "[GEOGRAPHIC_DATA]: VP [GEOGRAPHIC_DATA]" at bounding box center [635, 229] width 192 height 13
click at [824, 232] on div "SĐT Người Nhận * 0773731433 Người nhận * Huy VP Nhận * [GEOGRAPHIC_DATA]: VP [G…" at bounding box center [740, 219] width 1264 height 83
click at [948, 179] on span "[GEOGRAPHIC_DATA] tận nơi" at bounding box center [941, 184] width 118 height 13
click at [881, 180] on input "[GEOGRAPHIC_DATA] tận nơi" at bounding box center [877, 184] width 8 height 8
checkbox input "true"
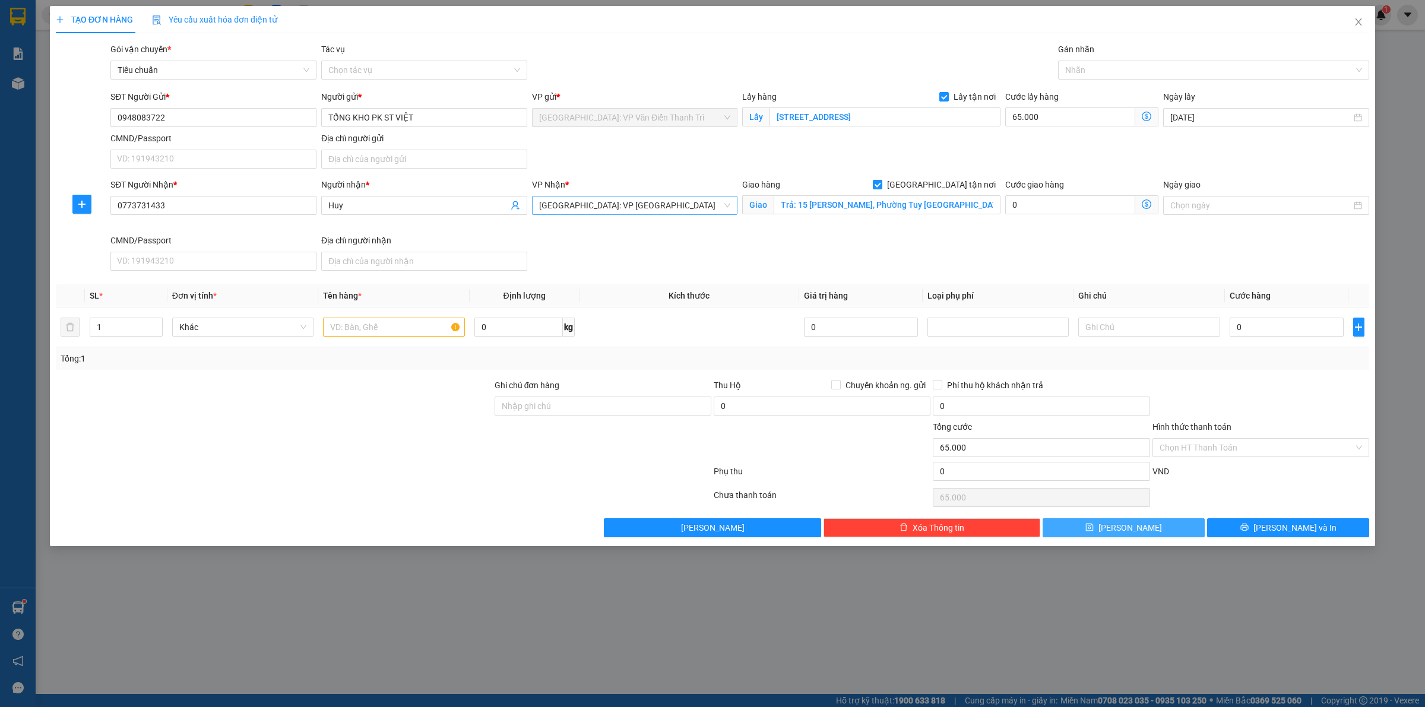
click at [857, 157] on div "SĐT Người Gửi * 0948083722 Người gửi * TỔNG KHO PK ST VIỆT VP gửi * [GEOGRAPHIC…" at bounding box center [740, 131] width 1264 height 83
click at [398, 331] on input "text" at bounding box center [393, 327] width 141 height 19
click at [1264, 322] on input "0" at bounding box center [1287, 327] width 114 height 19
type input "1"
type input "65.001"
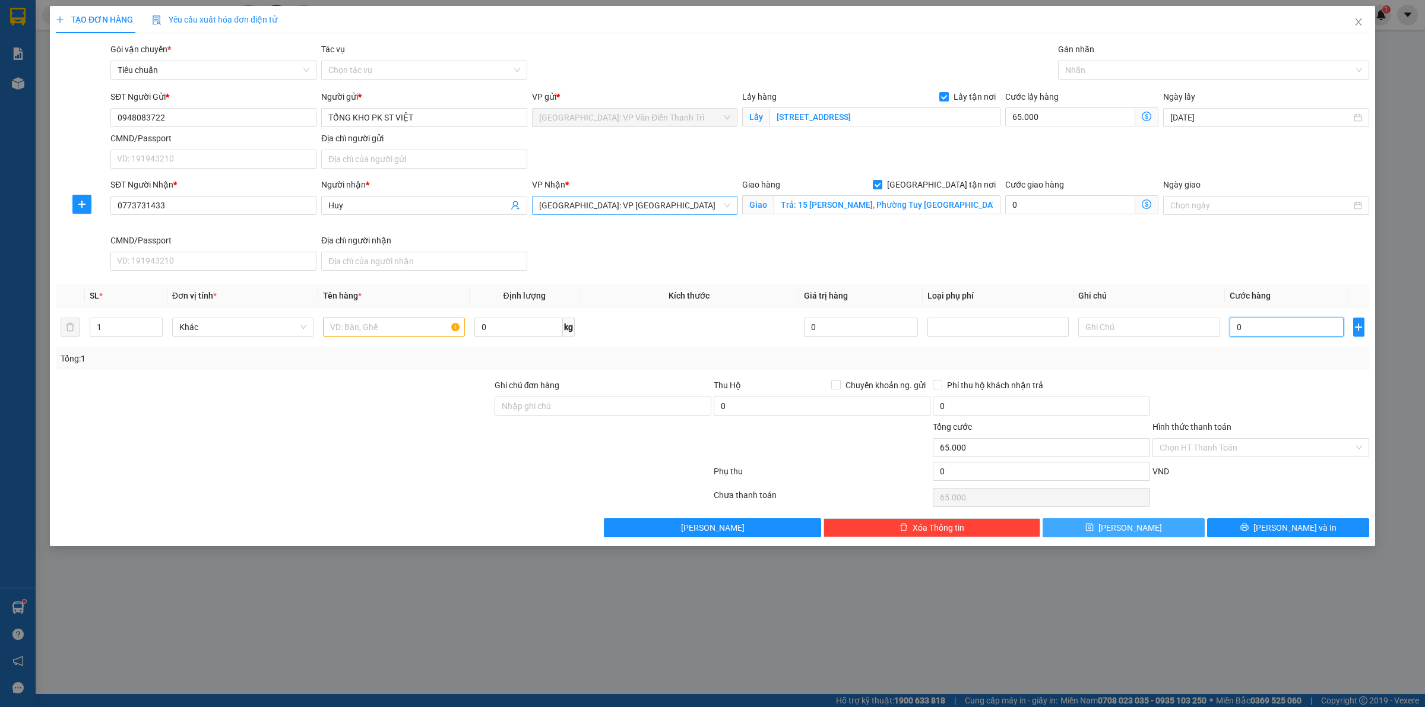
type input "65.001"
type input "12"
type input "65.012"
type input "120"
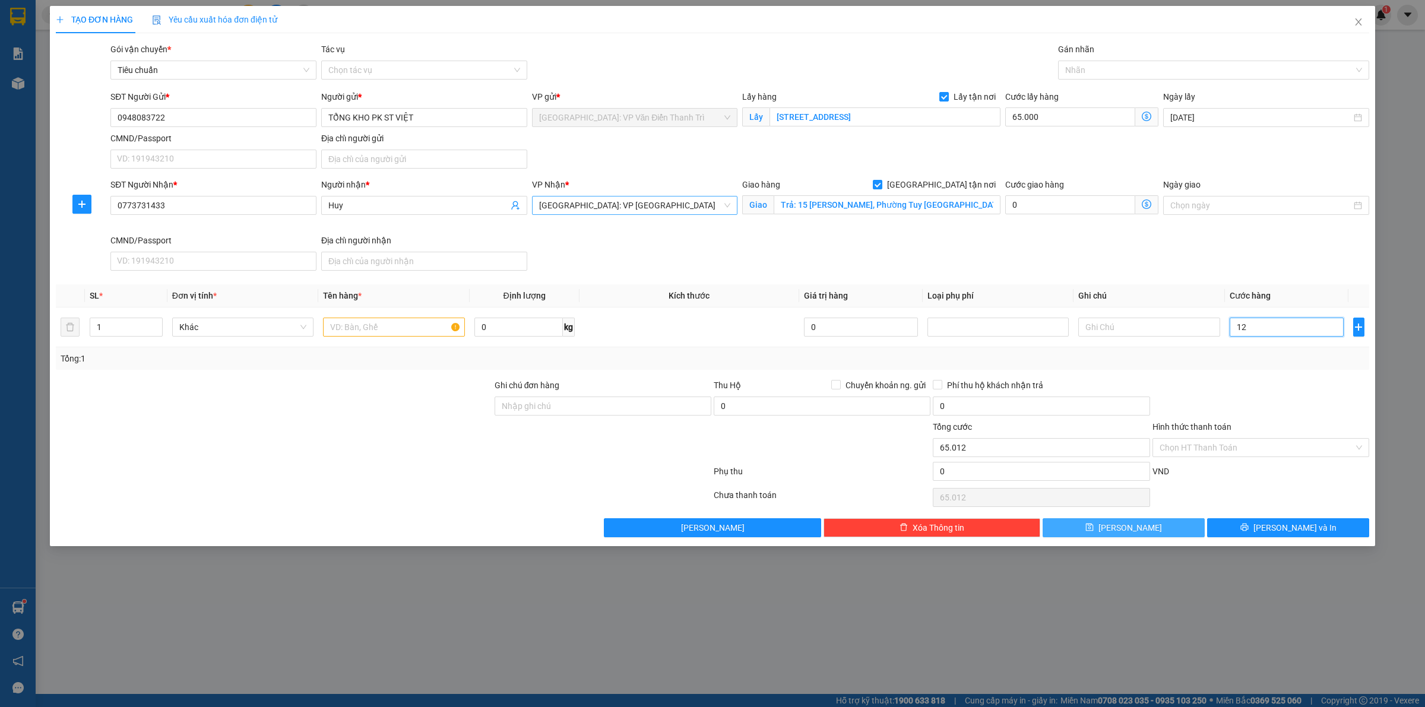
type input "65.120"
type input "1.200"
type input "66.200"
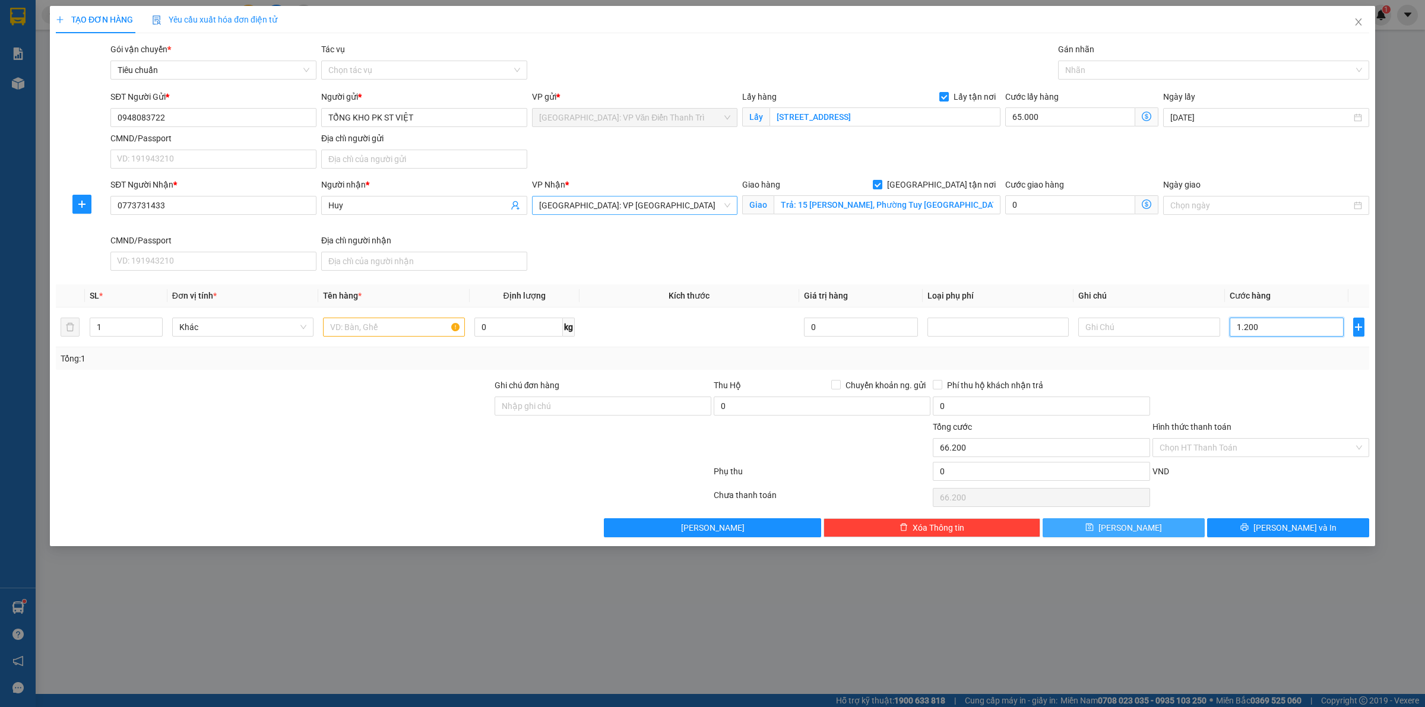
type input "12.000"
type input "77.000"
type input "120.000"
type input "185.000"
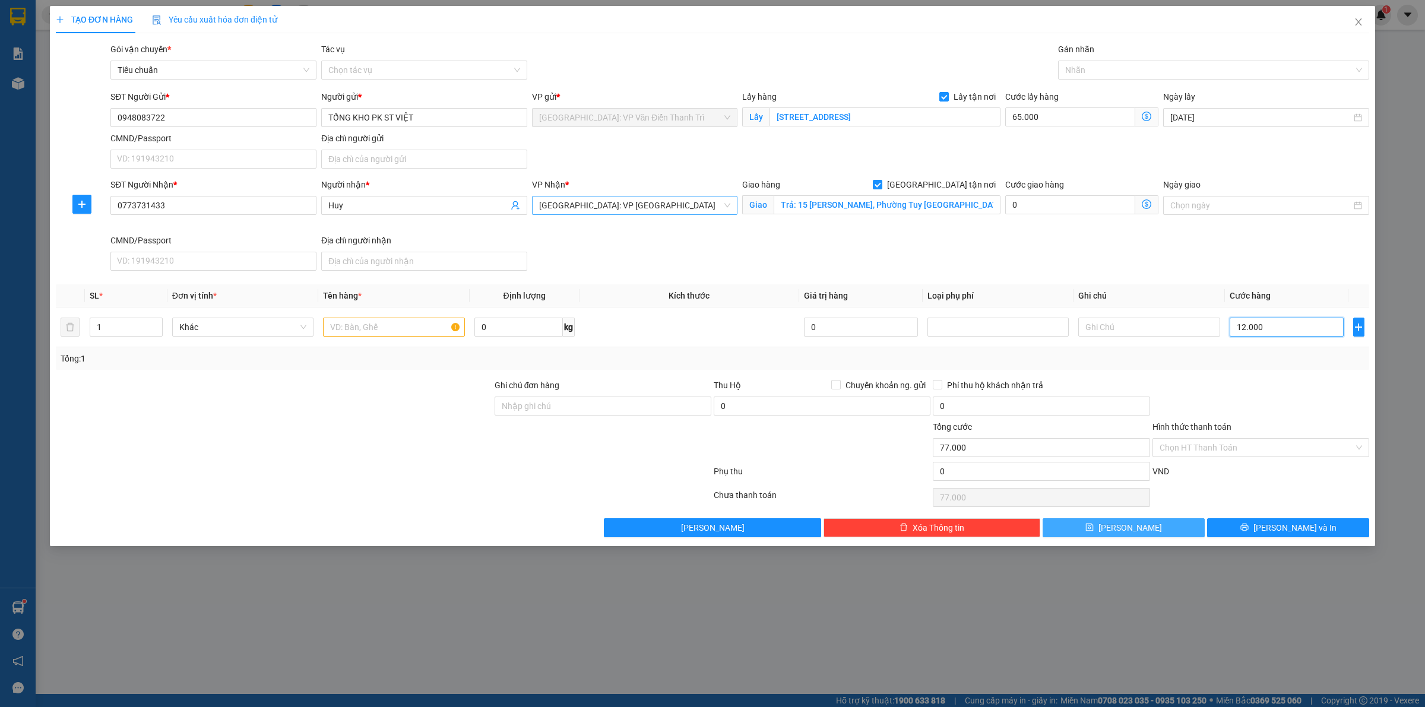
type input "185.000"
type input "120.000"
click at [368, 327] on input "text" at bounding box center [393, 327] width 141 height 19
paste input "1 kiện hang"
type input "1 kiện hang a luân đón giáp hải"
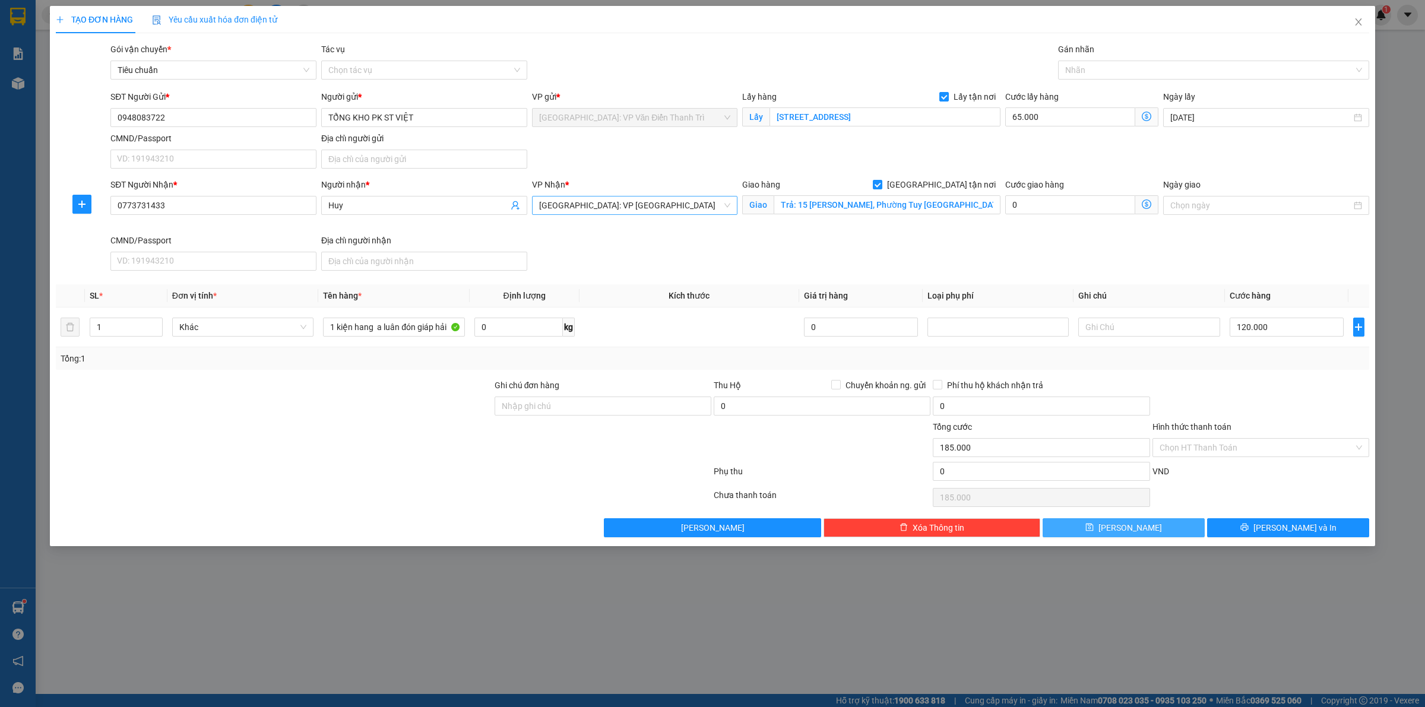
click at [1137, 537] on button "[PERSON_NAME]" at bounding box center [1124, 527] width 162 height 19
checkbox input "false"
type input "0"
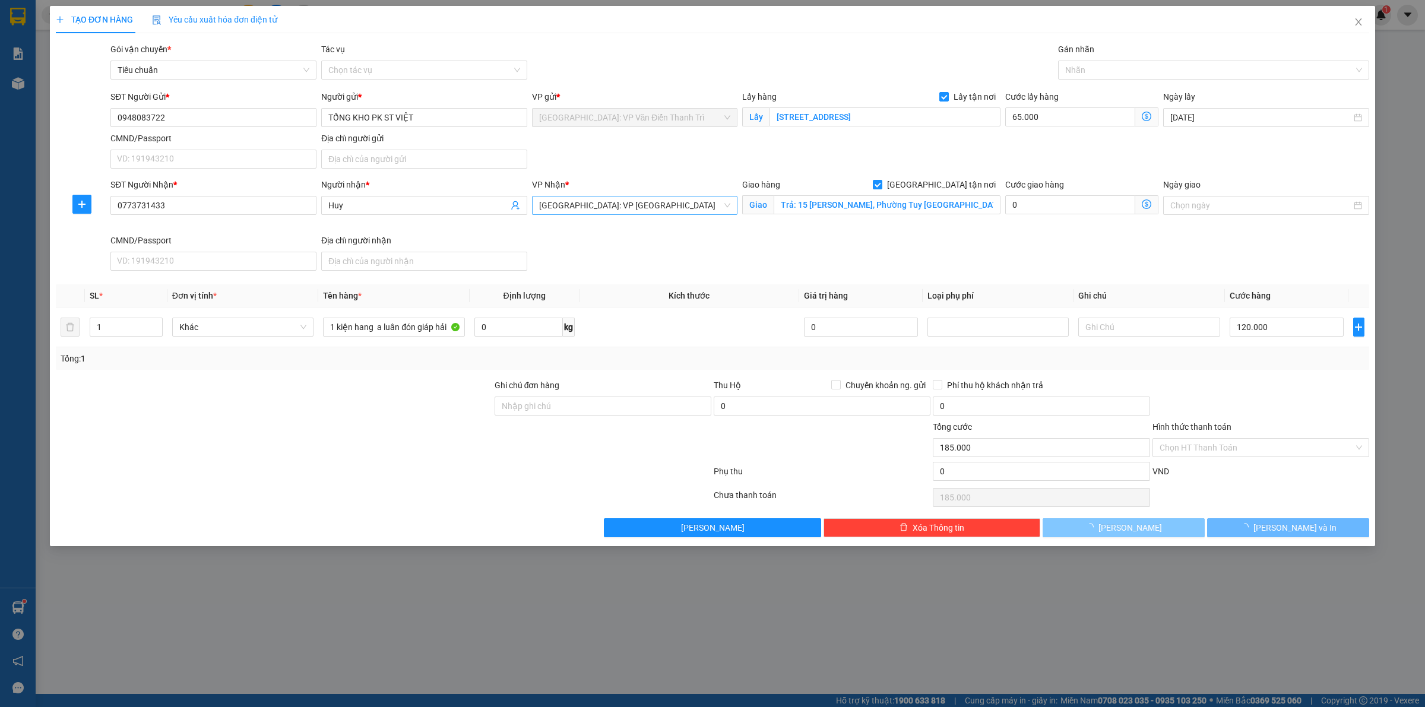
type input "0"
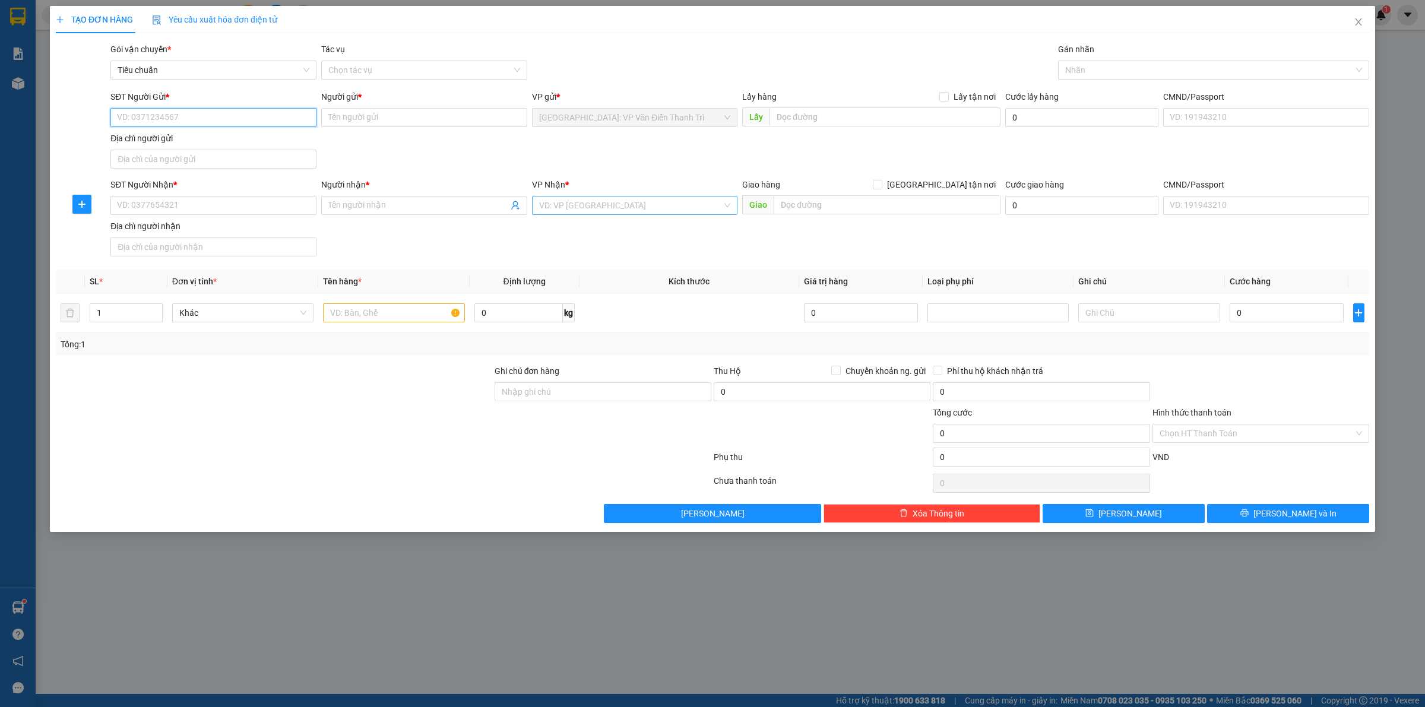
click at [158, 124] on input "SĐT Người Gửi *" at bounding box center [213, 117] width 206 height 19
paste input "0923661663"
type input "0923661663"
click at [232, 143] on div "0923661663 - Công" at bounding box center [214, 141] width 192 height 13
type input "Công"
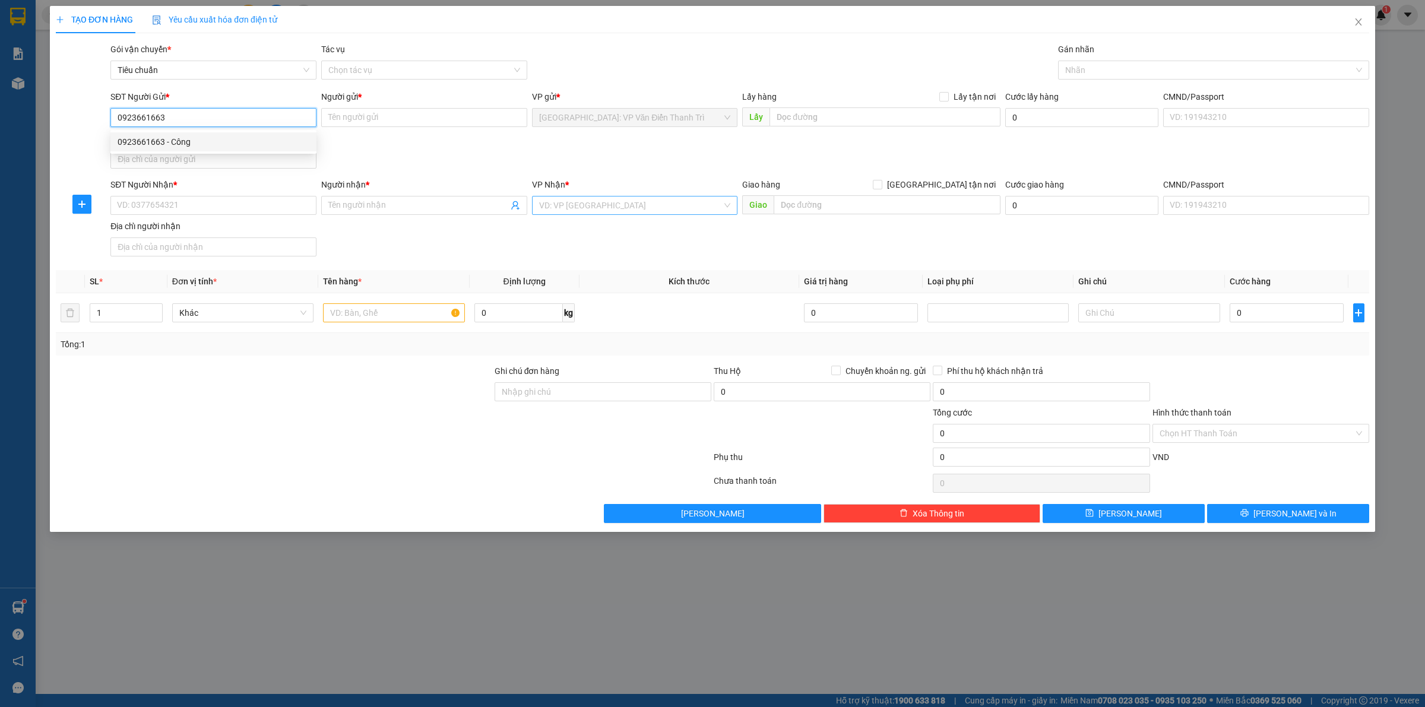
checkbox input "true"
type input "Từ : [GEOGRAPHIC_DATA]- [GEOGRAPHIC_DATA]-[GEOGRAPHIC_DATA]-[GEOGRAPHIC_DATA]"
checkbox input "true"
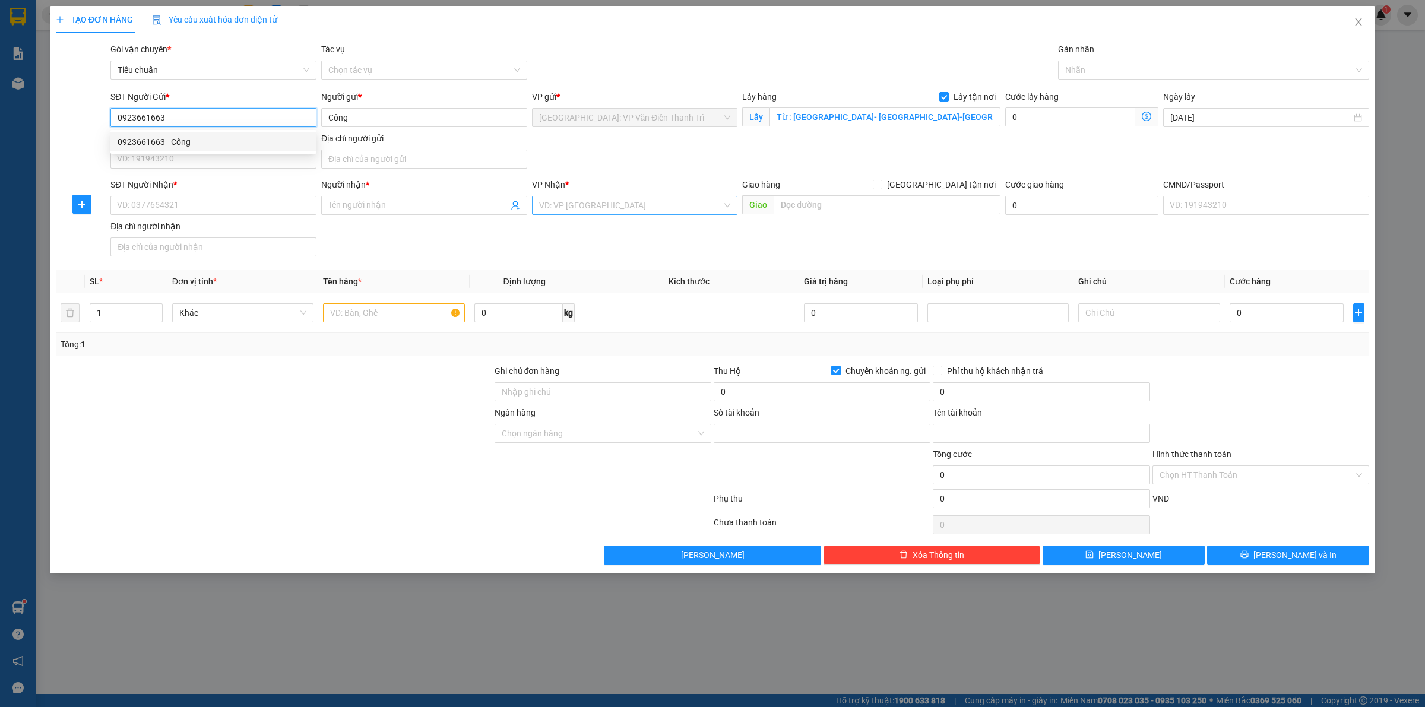
type input "661663999"
type input "[PERSON_NAME]"
type input "0923661663"
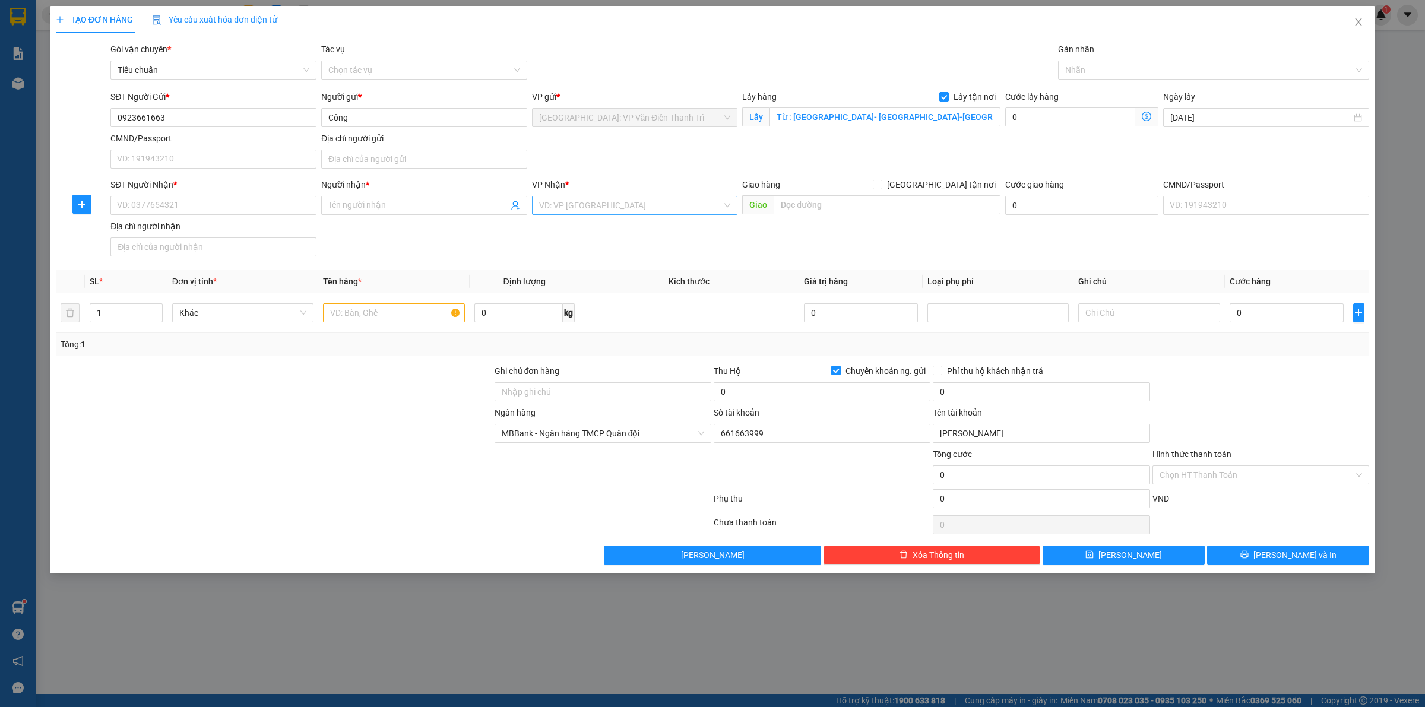
click at [770, 141] on div "SĐT Người Gửi * 0923661663 0923661663 Người gửi * Công VP gửi * [GEOGRAPHIC_DAT…" at bounding box center [740, 131] width 1264 height 83
click at [888, 122] on input "Từ : [GEOGRAPHIC_DATA]- [GEOGRAPHIC_DATA]-[GEOGRAPHIC_DATA]-[GEOGRAPHIC_DATA]" at bounding box center [885, 116] width 231 height 19
paste input "Đón: [GEOGRAPHIC_DATA]-[GEOGRAPHIC_DATA]-[GEOGRAPHIC_DATA]"
type input "Đón: [GEOGRAPHIC_DATA]-[GEOGRAPHIC_DATA]-[GEOGRAPHIC_DATA]"
click at [773, 158] on div "SĐT Người Gửi * 0923661663 Người gửi * Công VP gửi * [GEOGRAPHIC_DATA]: VP Văn …" at bounding box center [740, 131] width 1264 height 83
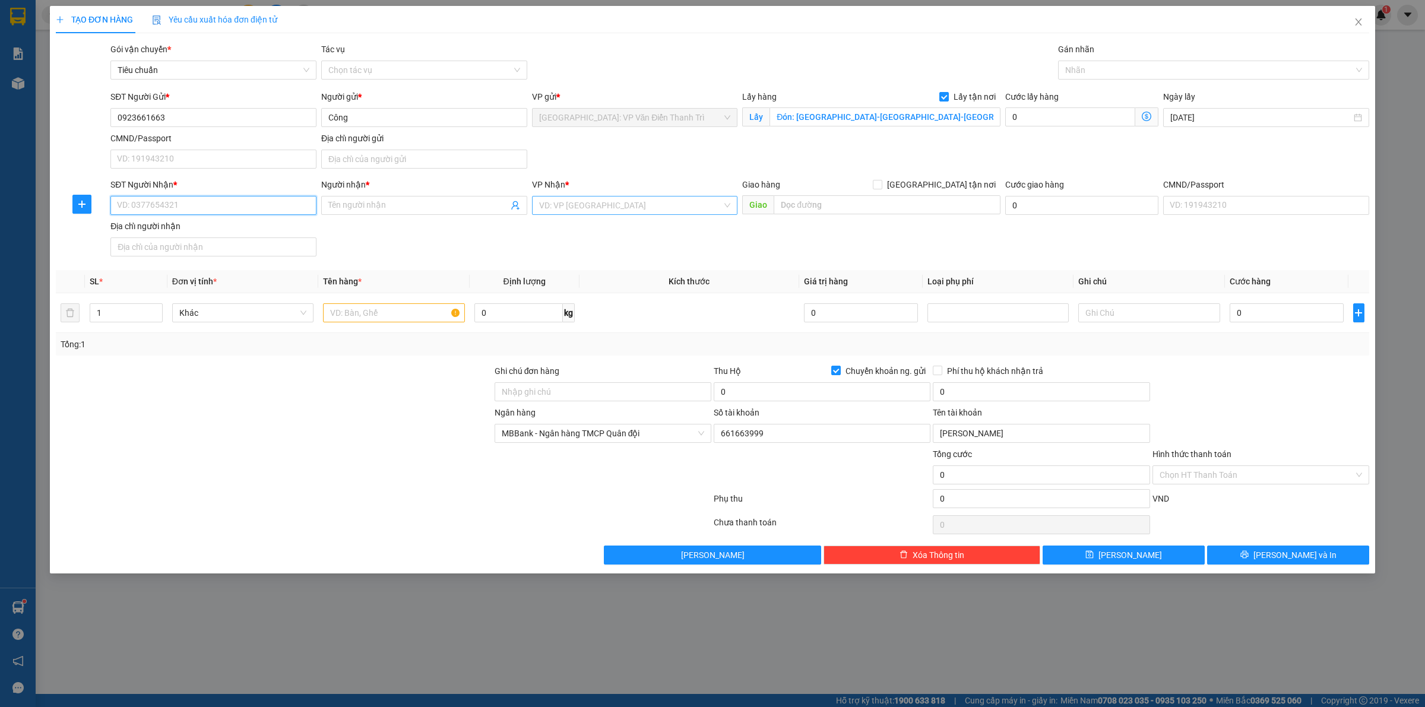
click at [241, 201] on input "SĐT Người Nhận *" at bounding box center [213, 205] width 206 height 19
paste input "0938331265"
type input "0938331265"
click at [337, 202] on input "Người nhận *" at bounding box center [418, 205] width 180 height 13
paste input "Tiên"
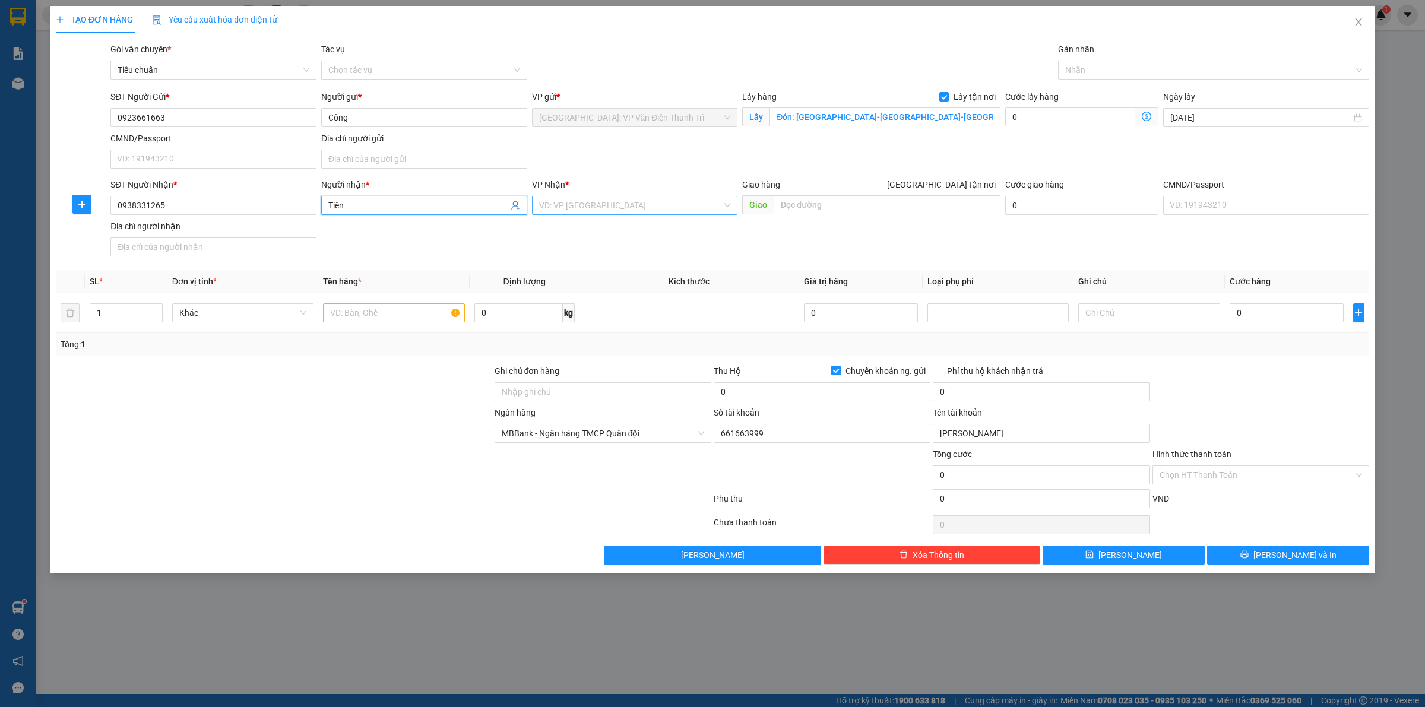
type input "Tiên"
click at [586, 202] on input "search" at bounding box center [631, 206] width 184 height 18
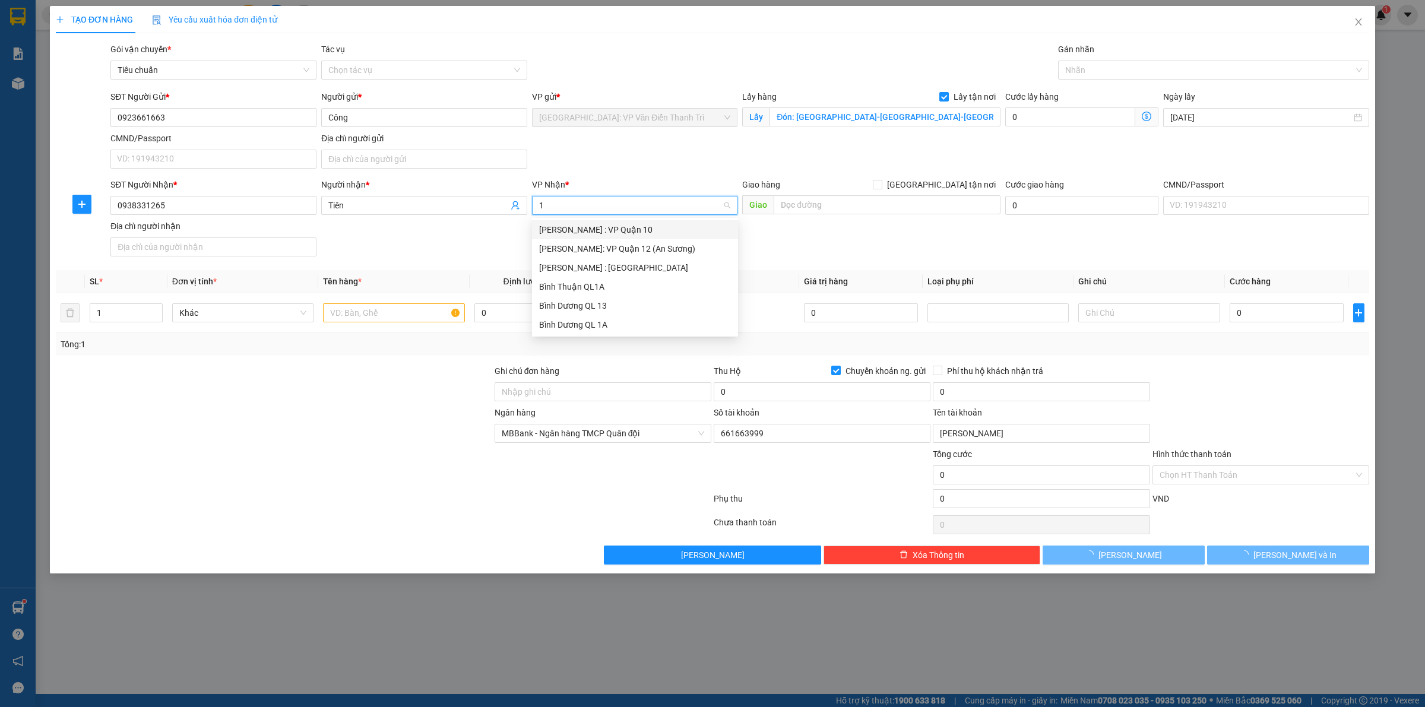
type input "12"
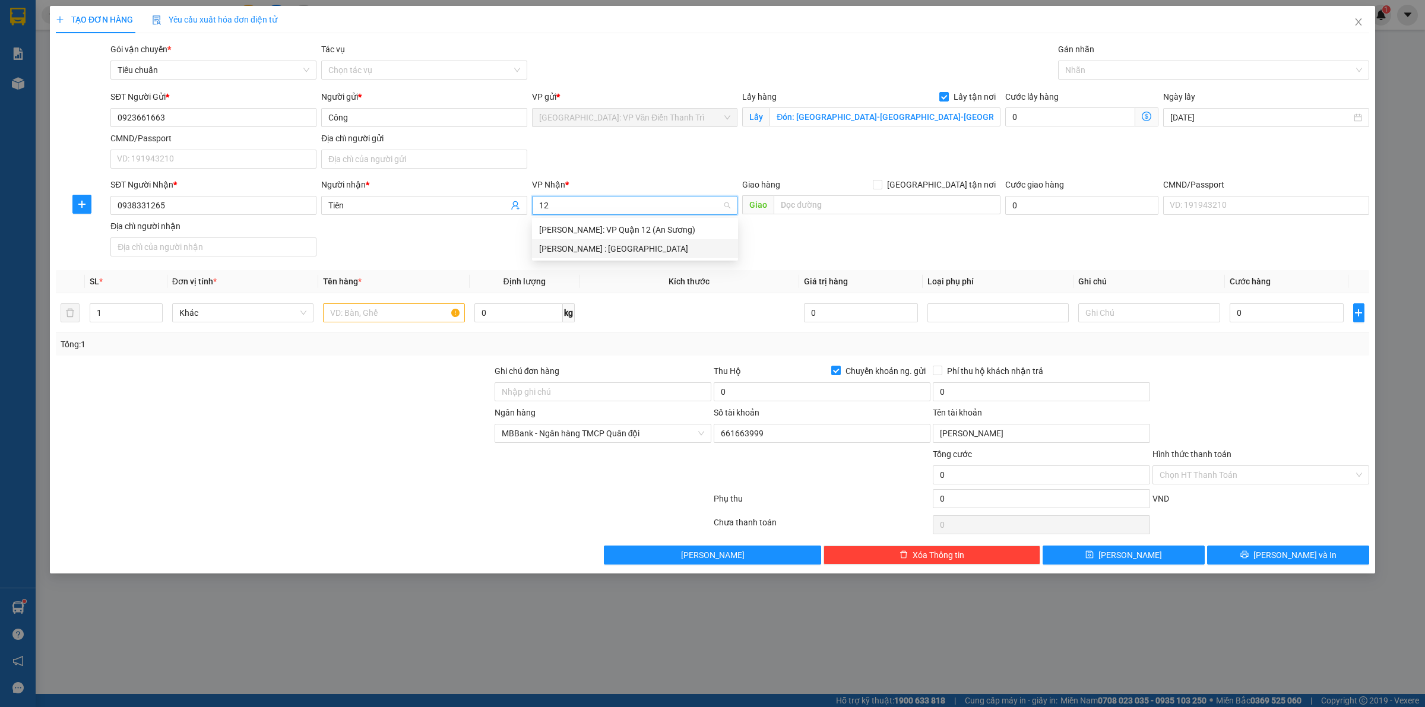
click at [580, 248] on div "[PERSON_NAME] : [GEOGRAPHIC_DATA]" at bounding box center [635, 248] width 192 height 13
click at [843, 243] on div "SĐT Người Nhận * 0938331265 Người nhận * Tiên VP Nhận * [GEOGRAPHIC_DATA] : [GE…" at bounding box center [740, 219] width 1264 height 83
click at [846, 214] on input "text" at bounding box center [887, 204] width 227 height 19
paste input "Trả: Khu liên cơ quan, 28 [PERSON_NAME], [GEOGRAPHIC_DATA], [GEOGRAPHIC_DATA]"
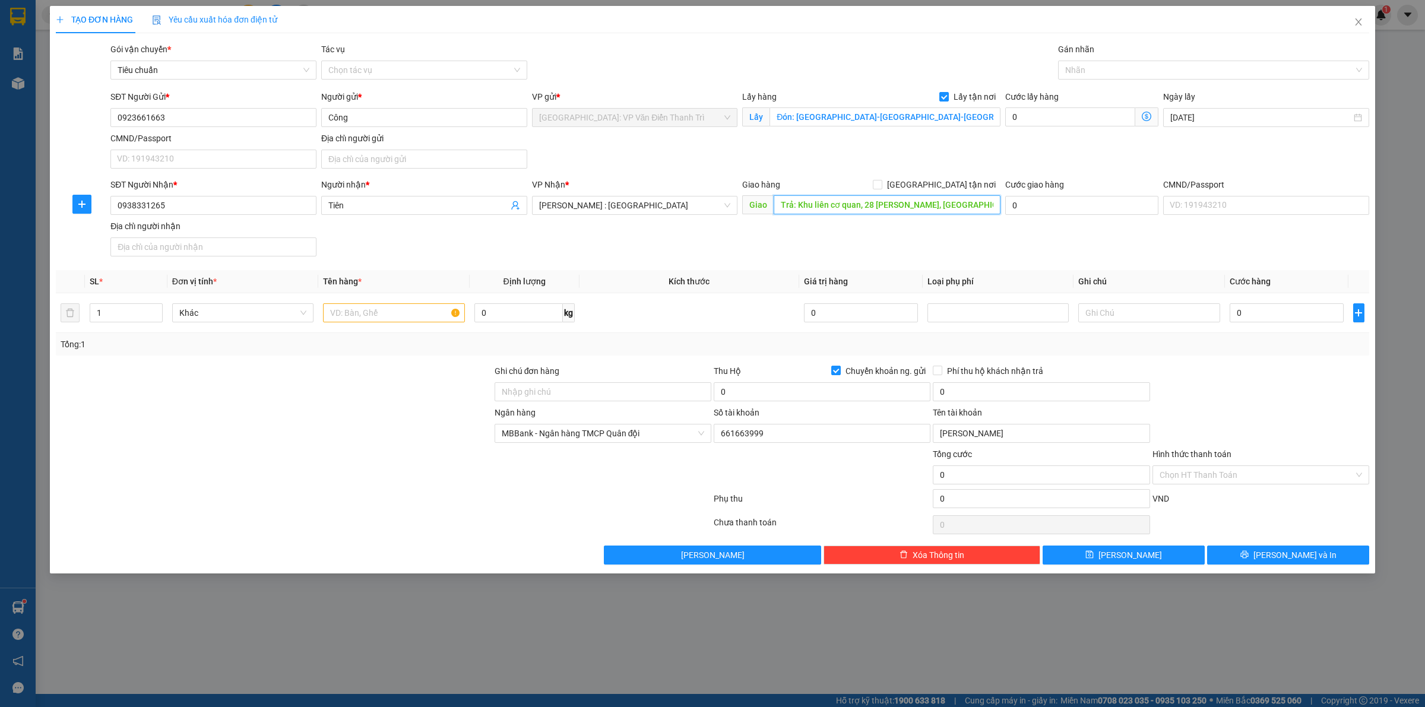
scroll to position [0, 49]
type input "Trả: Khu liên cơ quan, 28 [PERSON_NAME], [GEOGRAPHIC_DATA], [GEOGRAPHIC_DATA]"
click at [882, 186] on span at bounding box center [878, 185] width 10 height 10
click at [881, 186] on input "[GEOGRAPHIC_DATA] tận nơi" at bounding box center [877, 184] width 8 height 8
checkbox input "true"
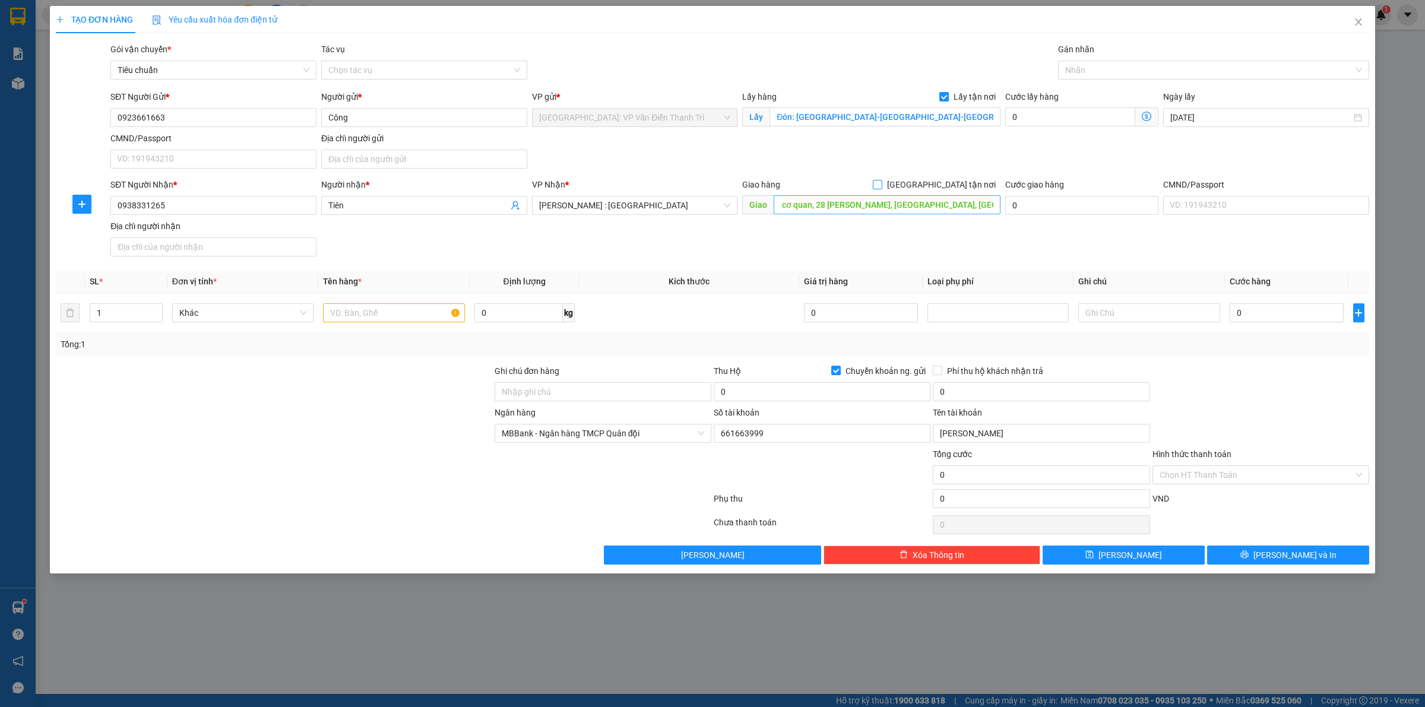
scroll to position [0, 0]
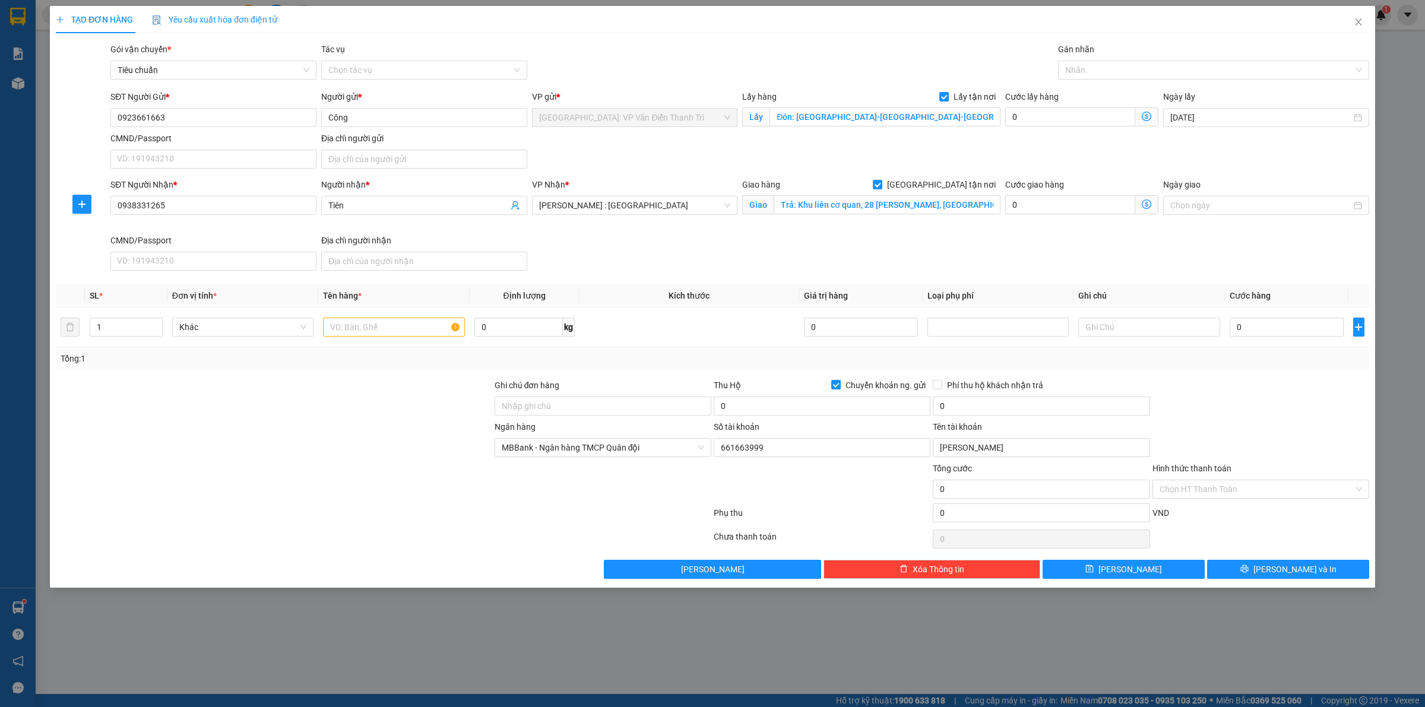
drag, startPoint x: 1055, startPoint y: 134, endPoint x: 1089, endPoint y: 81, distance: 61.9
click at [1058, 132] on div "SĐT Người Gửi * 0923661663 Người gửi * Công VP gửi * [GEOGRAPHIC_DATA]: VP Văn …" at bounding box center [740, 131] width 1264 height 83
click at [1088, 74] on div at bounding box center [1207, 70] width 293 height 14
type input "gt"
click at [1090, 92] on div "[GEOGRAPHIC_DATA] tận nơi" at bounding box center [1213, 93] width 297 height 13
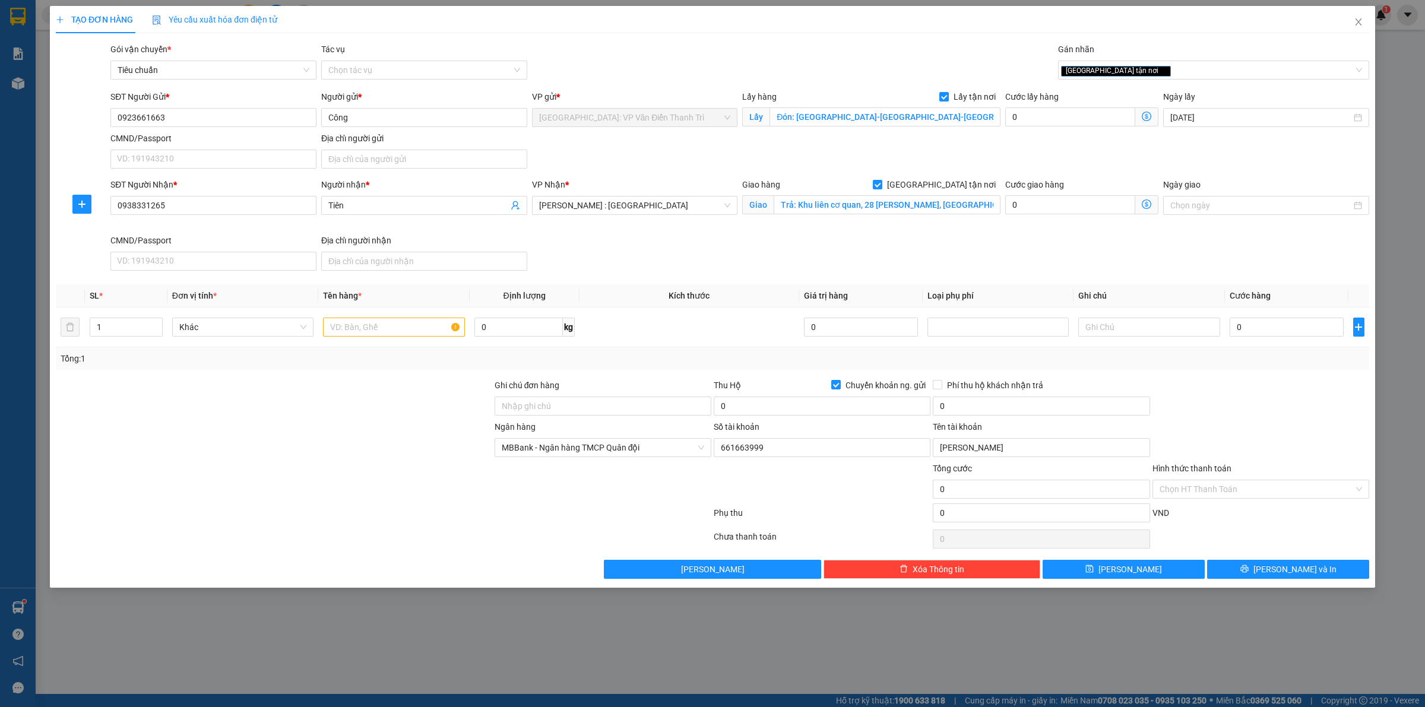
click at [994, 135] on div "SĐT Người Gửi * 0923661663 Người gửi * Công VP gửi * [GEOGRAPHIC_DATA]: VP Văn …" at bounding box center [740, 131] width 1264 height 83
click at [1312, 331] on input "0" at bounding box center [1287, 327] width 114 height 19
type input "1"
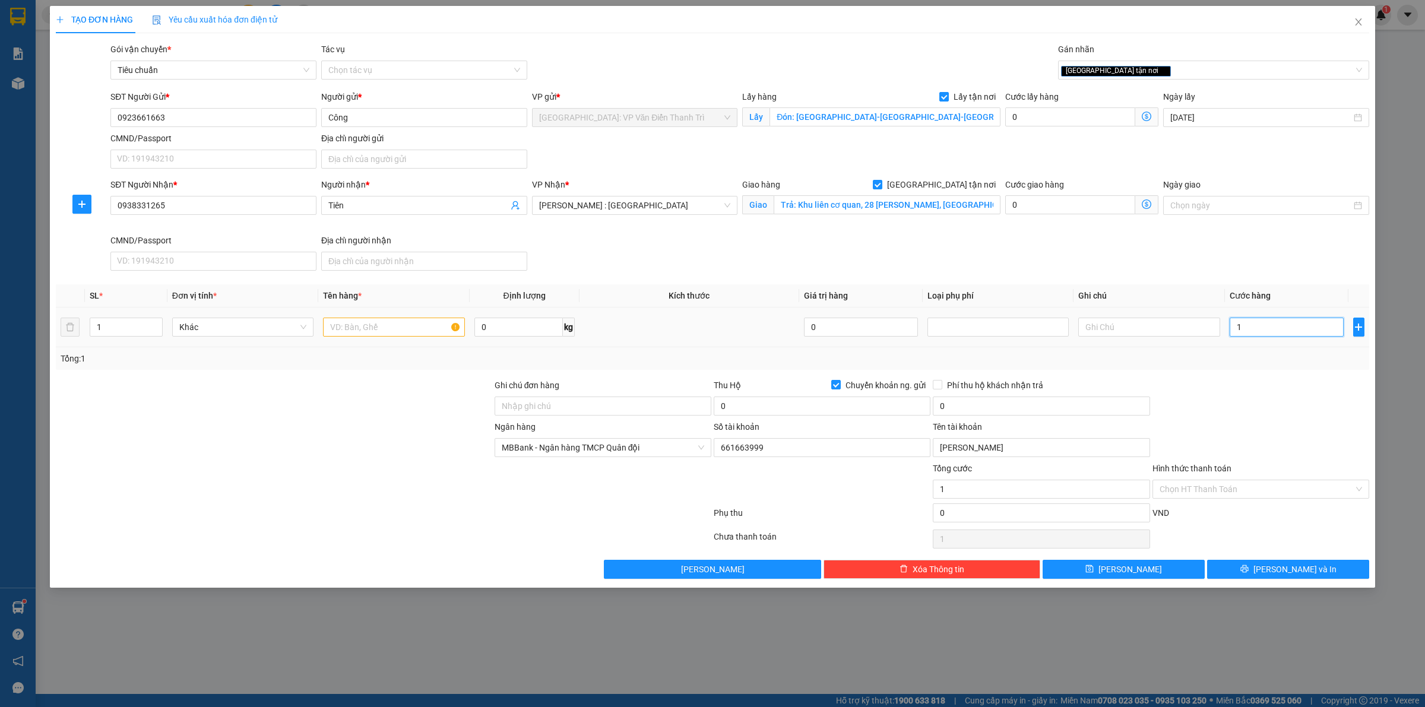
type input "16"
type input "160"
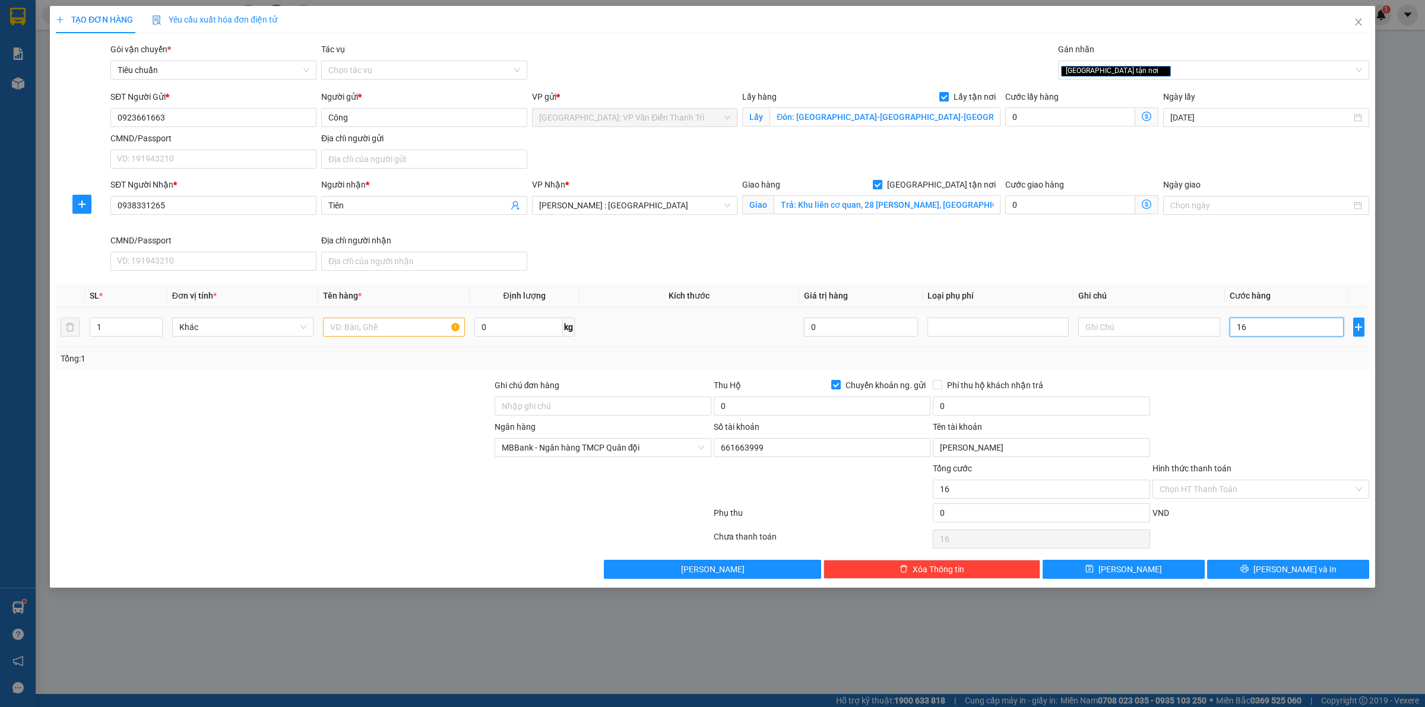
type input "160"
type input "1.600"
type input "16.000"
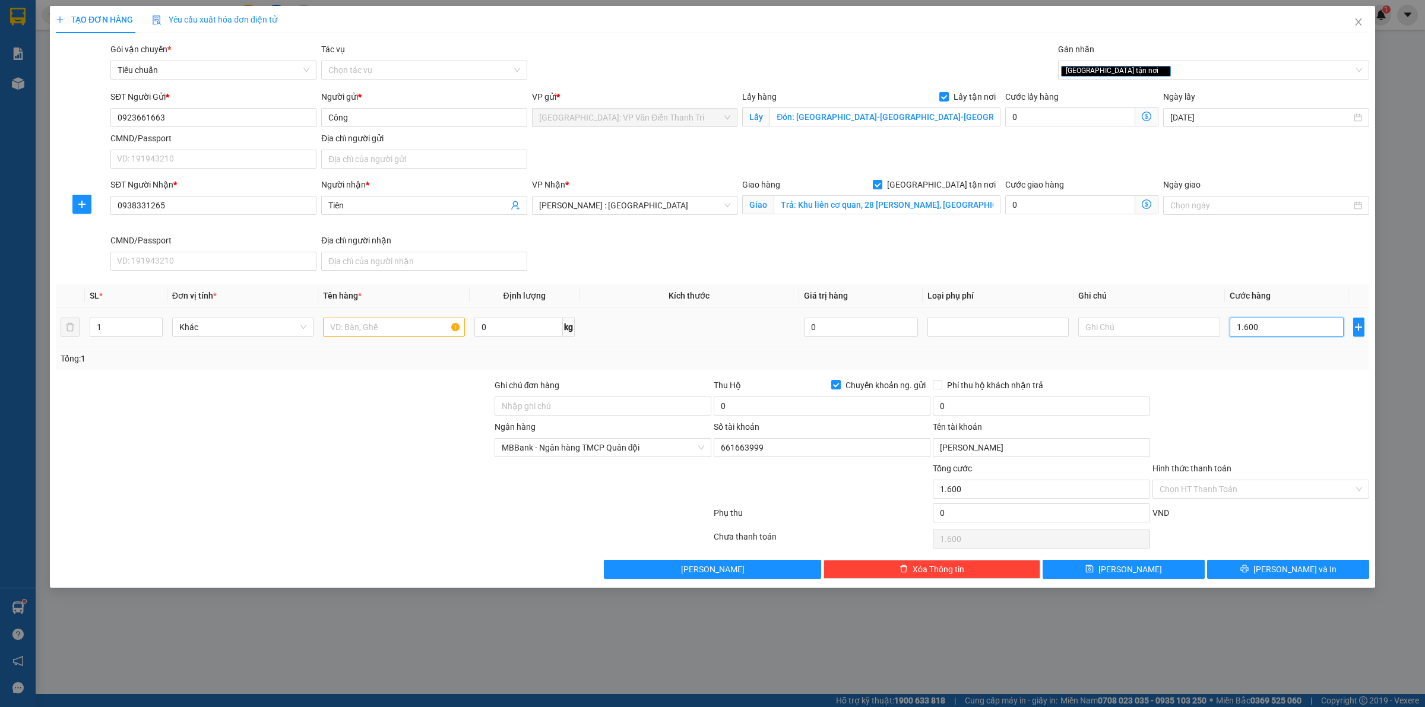
type input "16.000"
type input "160.000"
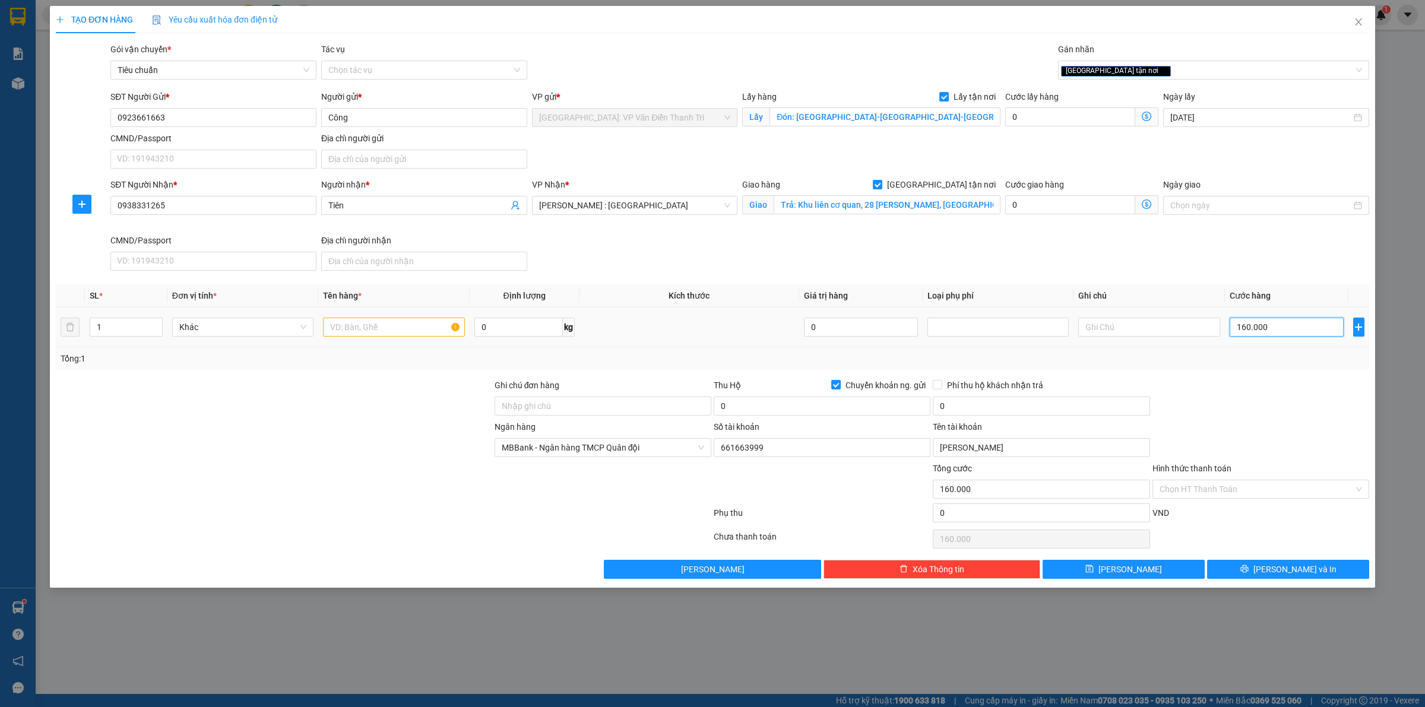
type input "1.600.000"
click at [764, 410] on input "0" at bounding box center [822, 406] width 217 height 19
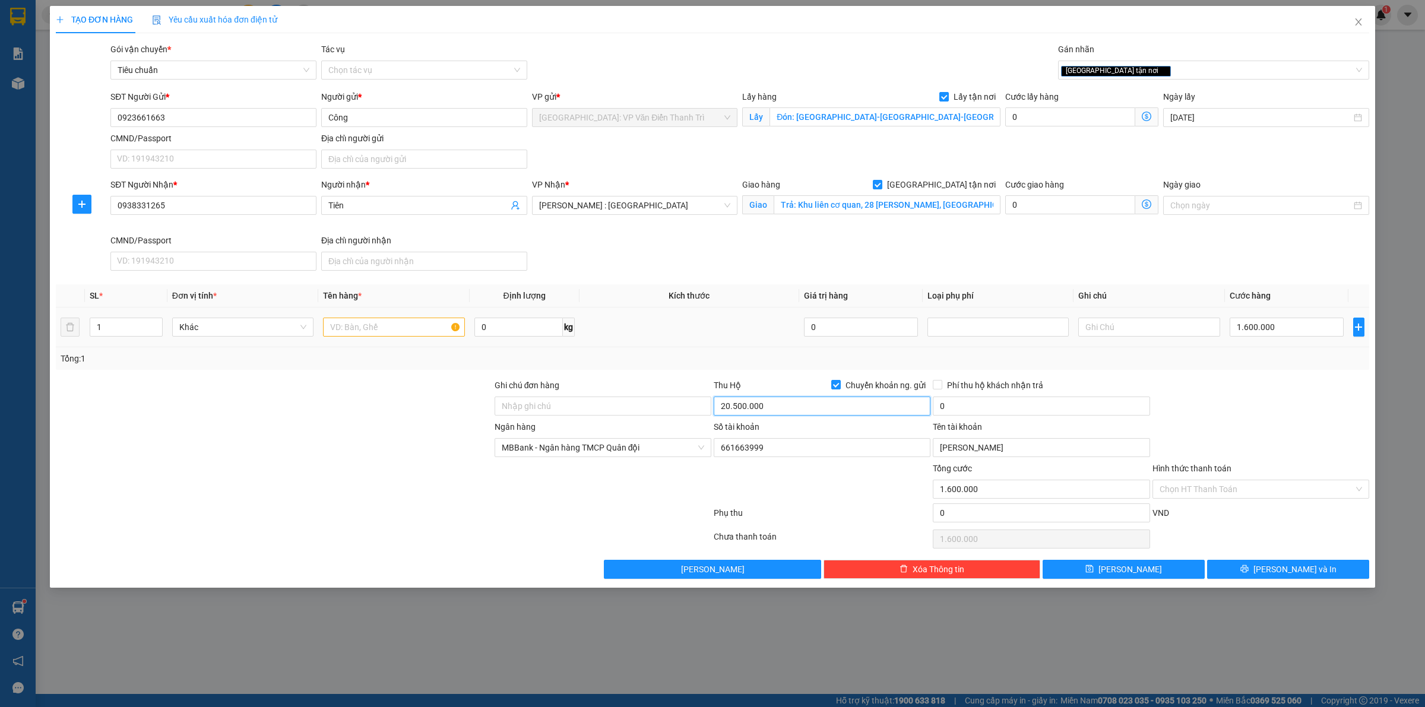
type input "20.500.000"
click at [369, 324] on input "text" at bounding box center [393, 327] width 141 height 19
paste input "Khoảng 3-4 Thùng"
type input "Khoảng 3-4 Thùng kiên đón ý [GEOGRAPHIC_DATA] ngày 13/10"
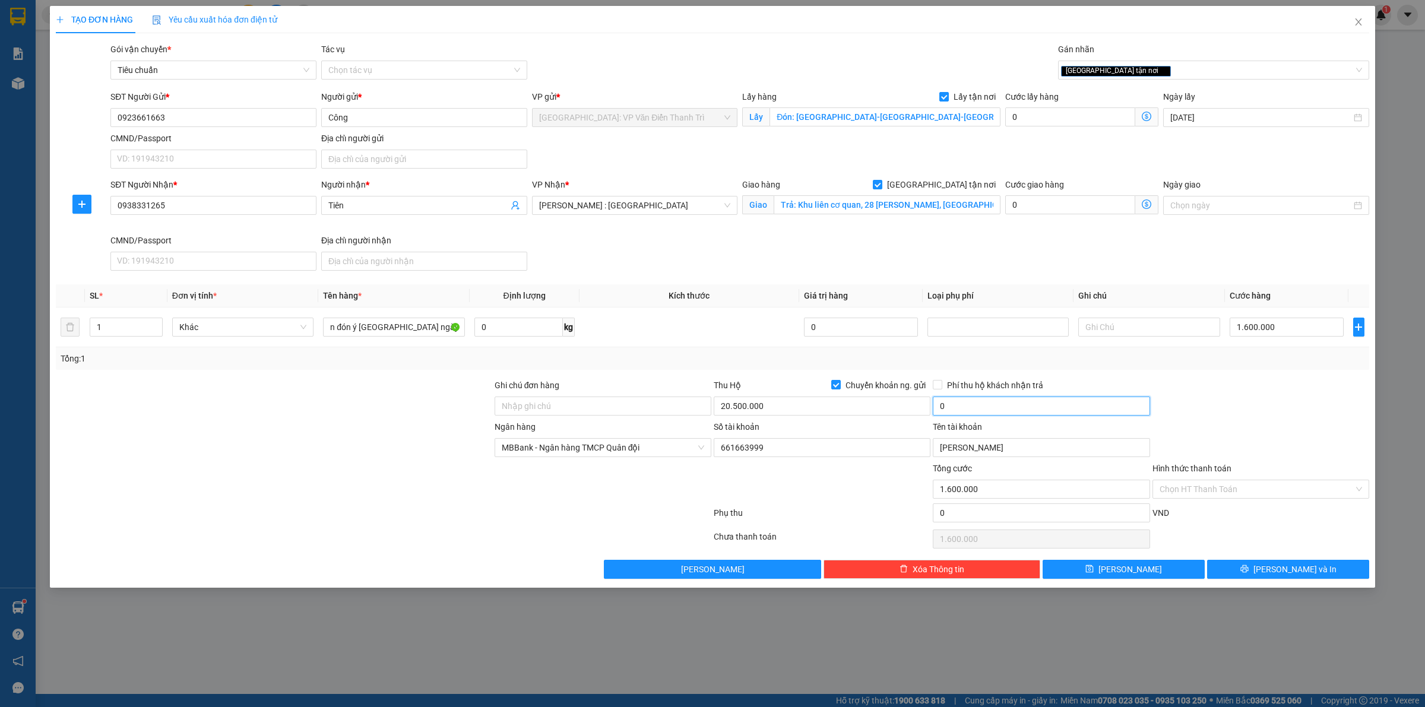
scroll to position [0, 0]
click at [971, 401] on input "0" at bounding box center [1041, 406] width 217 height 19
type input "30.000"
click at [1106, 573] on button "[PERSON_NAME]" at bounding box center [1124, 569] width 162 height 19
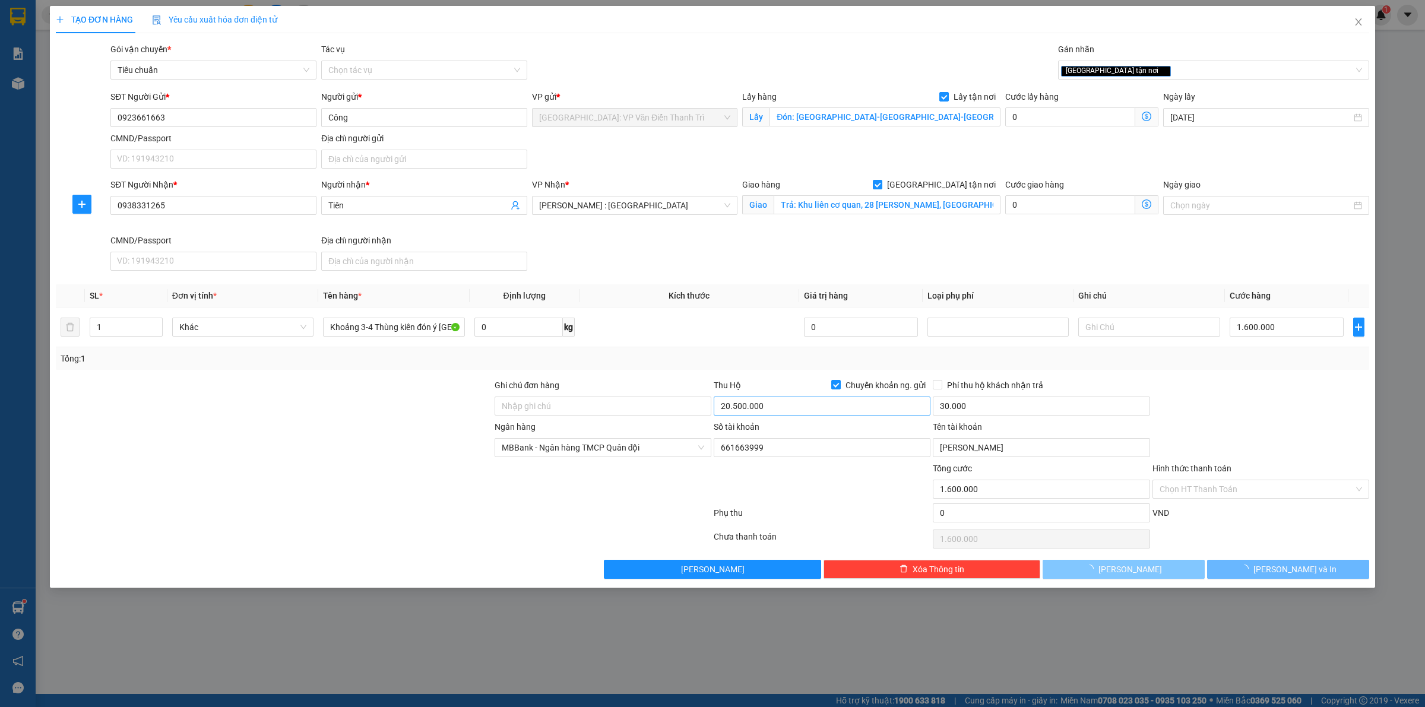
checkbox input "false"
type input "0"
checkbox input "false"
type input "0"
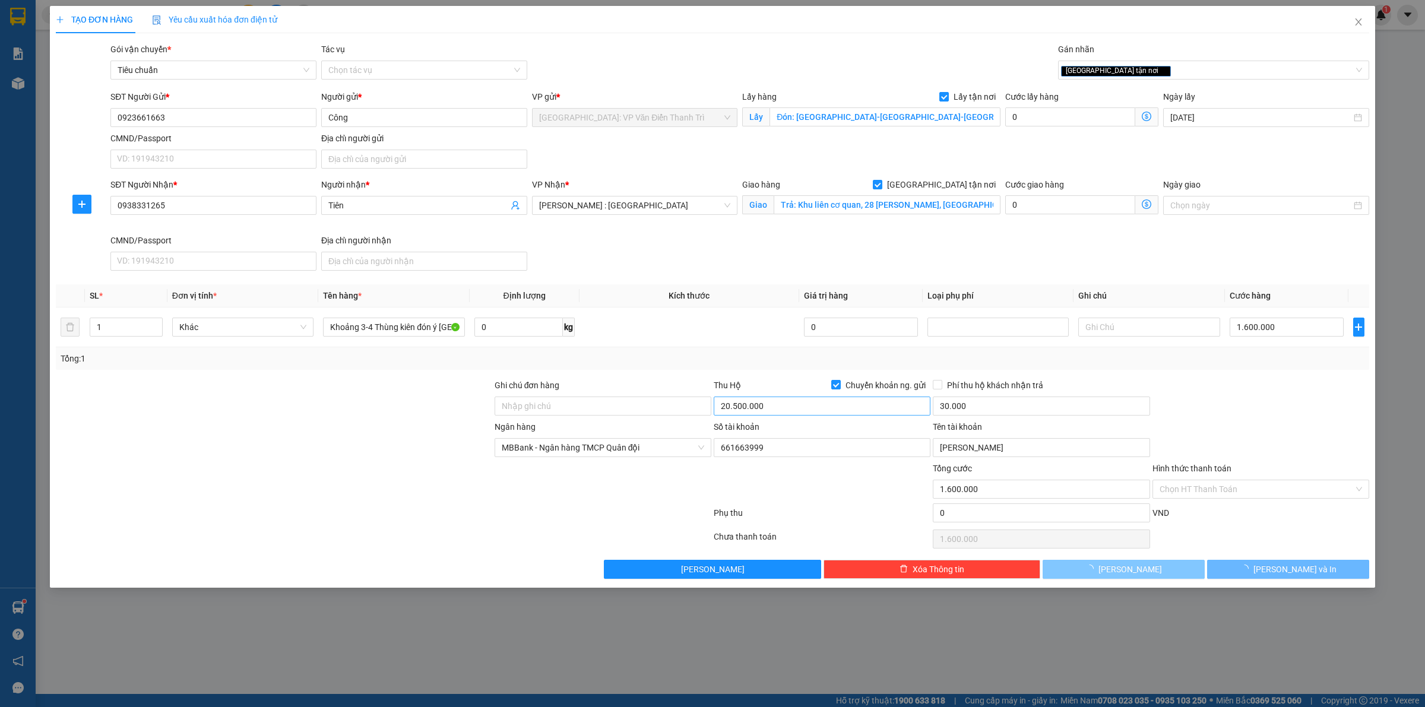
type input "0"
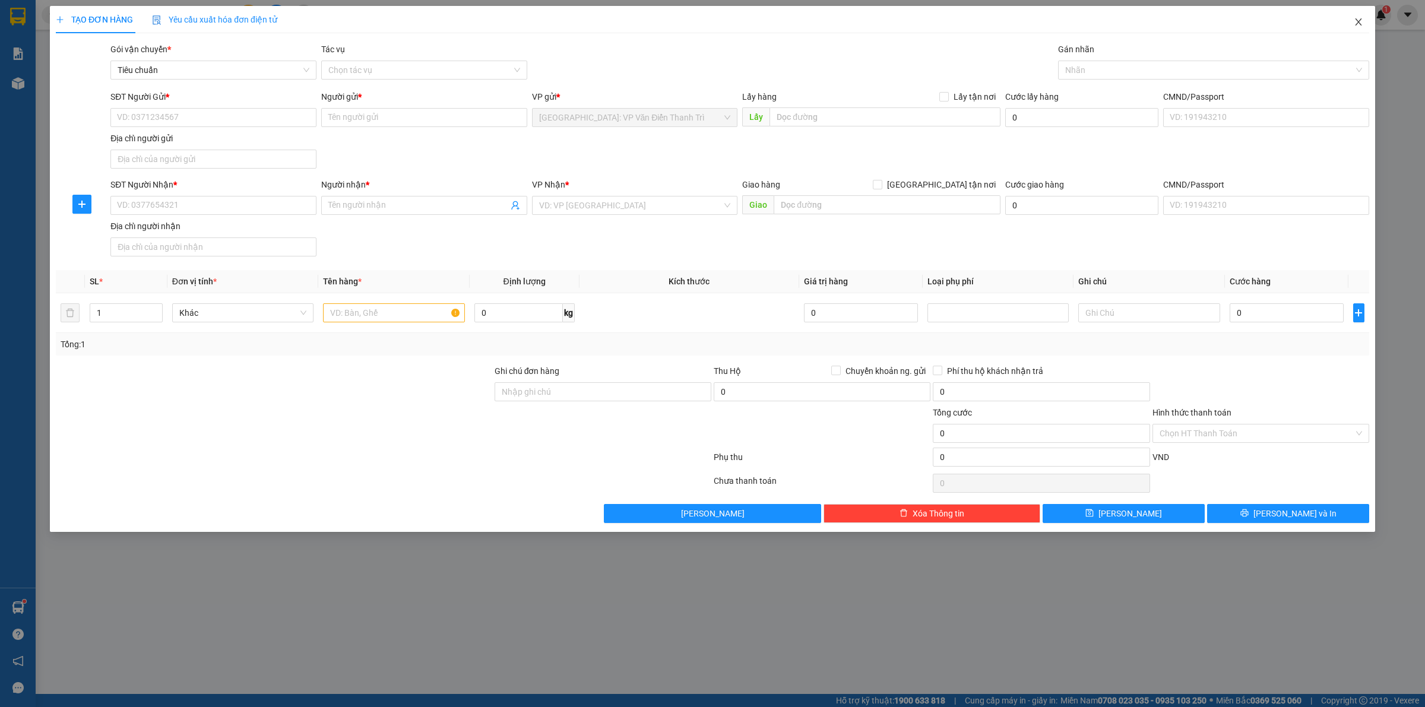
click at [1354, 20] on icon "close" at bounding box center [1359, 22] width 10 height 10
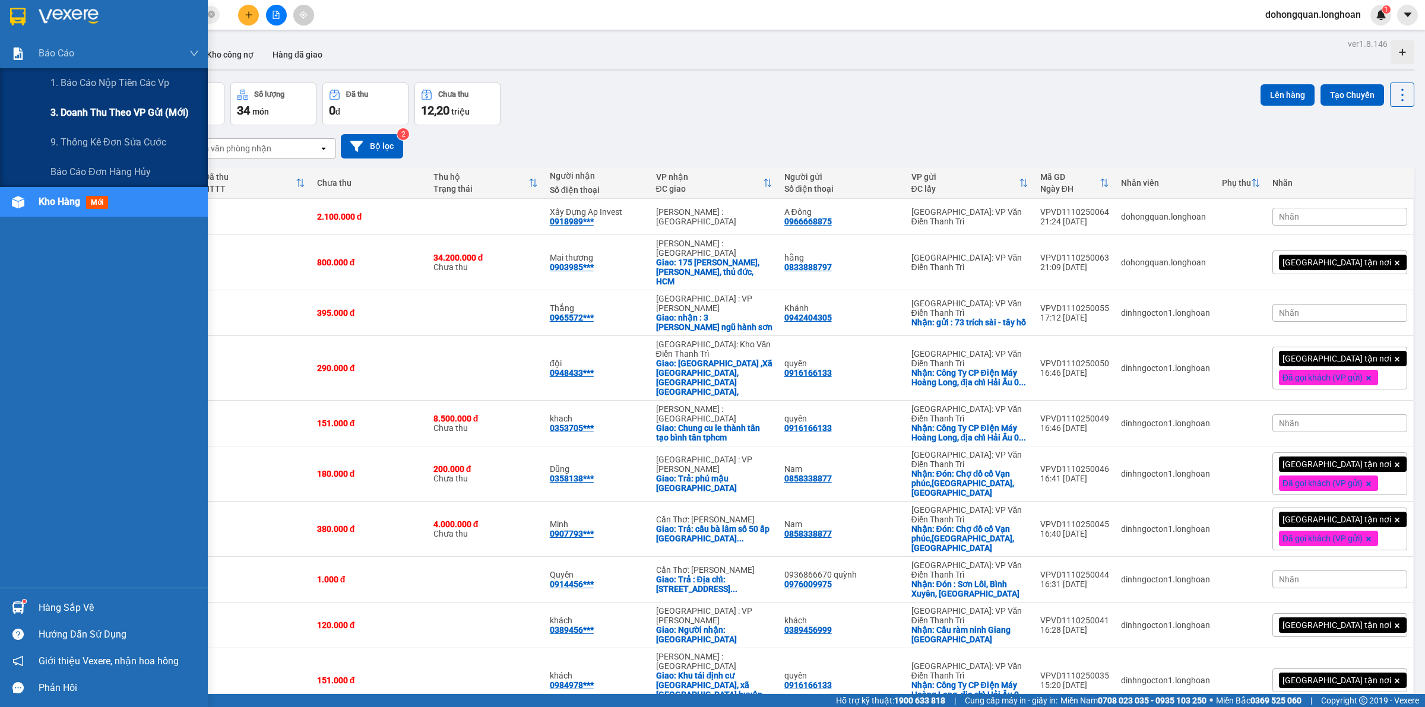
click at [112, 116] on span "3. Doanh Thu theo VP Gửi (mới)" at bounding box center [119, 112] width 138 height 15
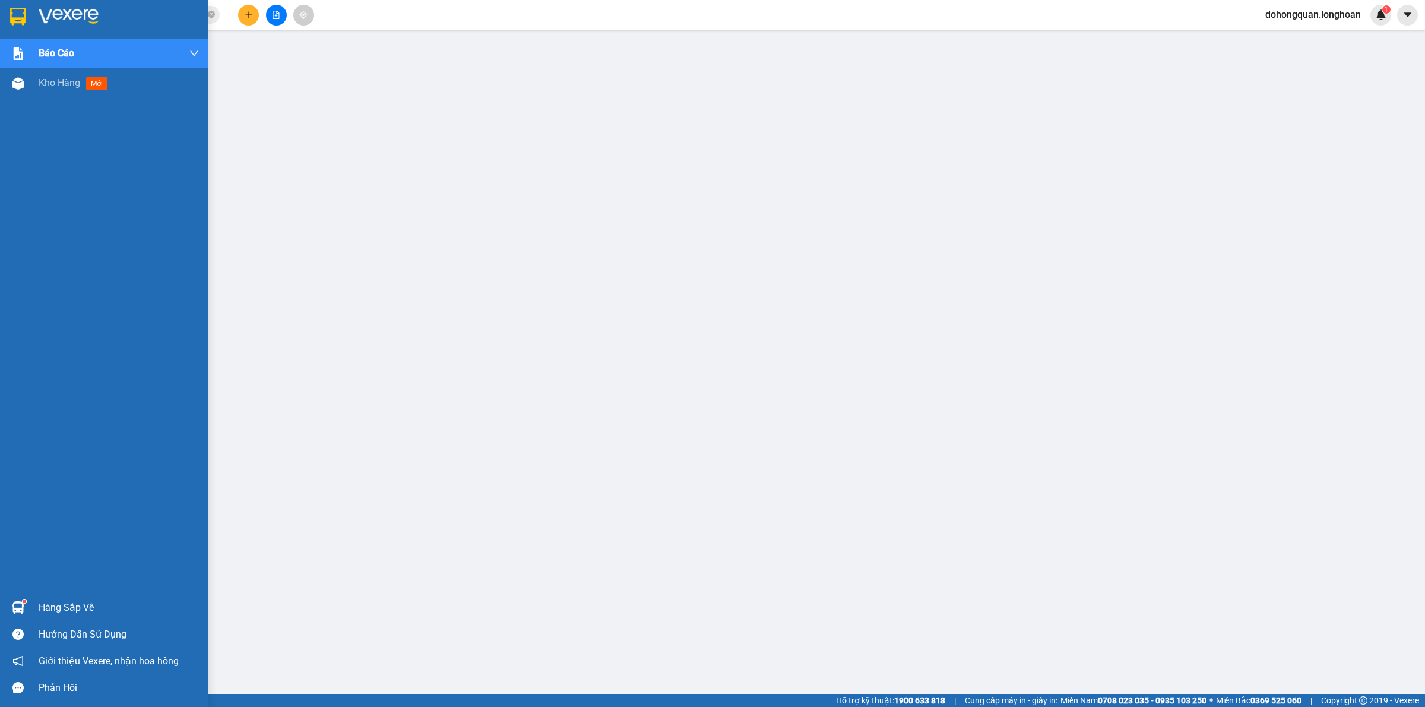
click at [30, 20] on div at bounding box center [104, 19] width 208 height 39
click at [208, 14] on icon "close-circle" at bounding box center [211, 14] width 7 height 7
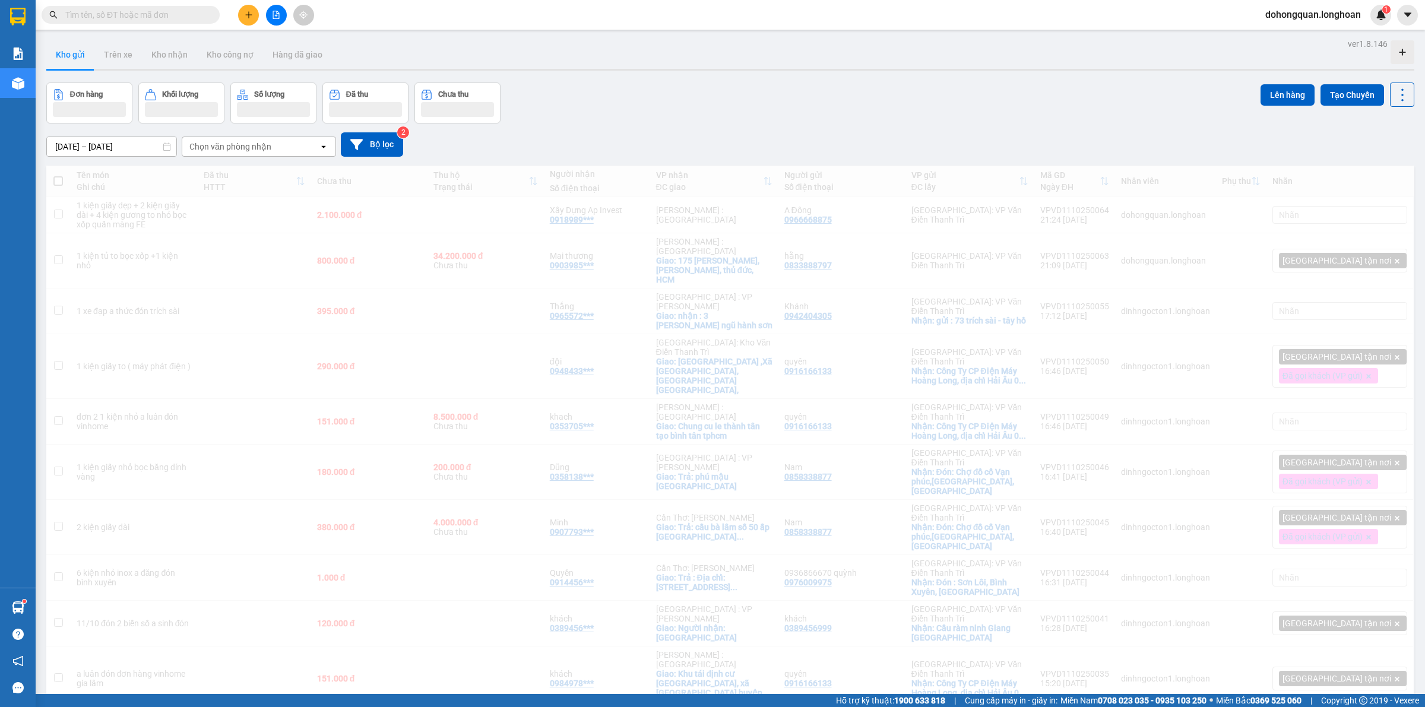
click at [701, 112] on div "Đơn hàng Khối lượng Số lượng Đã thu Chưa thu Lên hàng Tạo Chuyến" at bounding box center [730, 103] width 1368 height 41
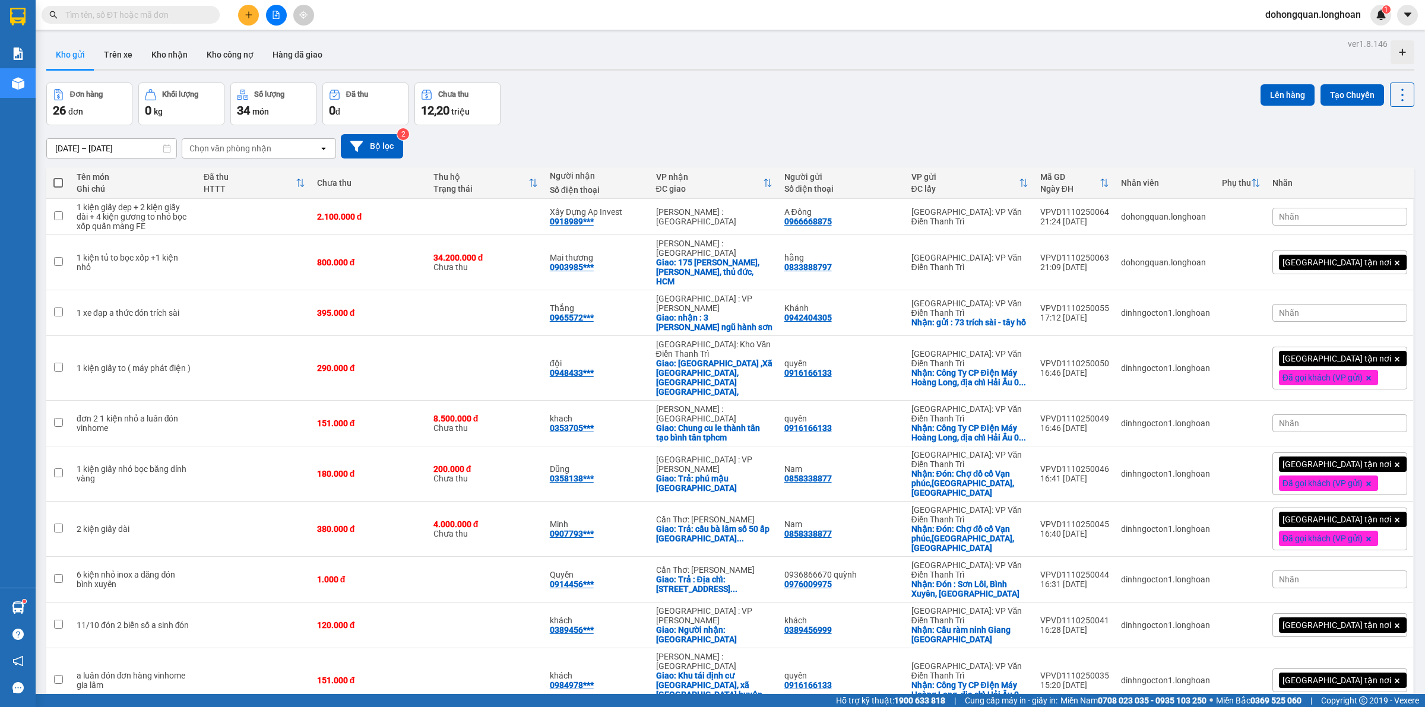
click at [580, 61] on div "Kho gửi Trên xe Kho nhận Kho công nợ Hàng đã giao" at bounding box center [730, 55] width 1368 height 31
